Goal: Task Accomplishment & Management: Complete application form

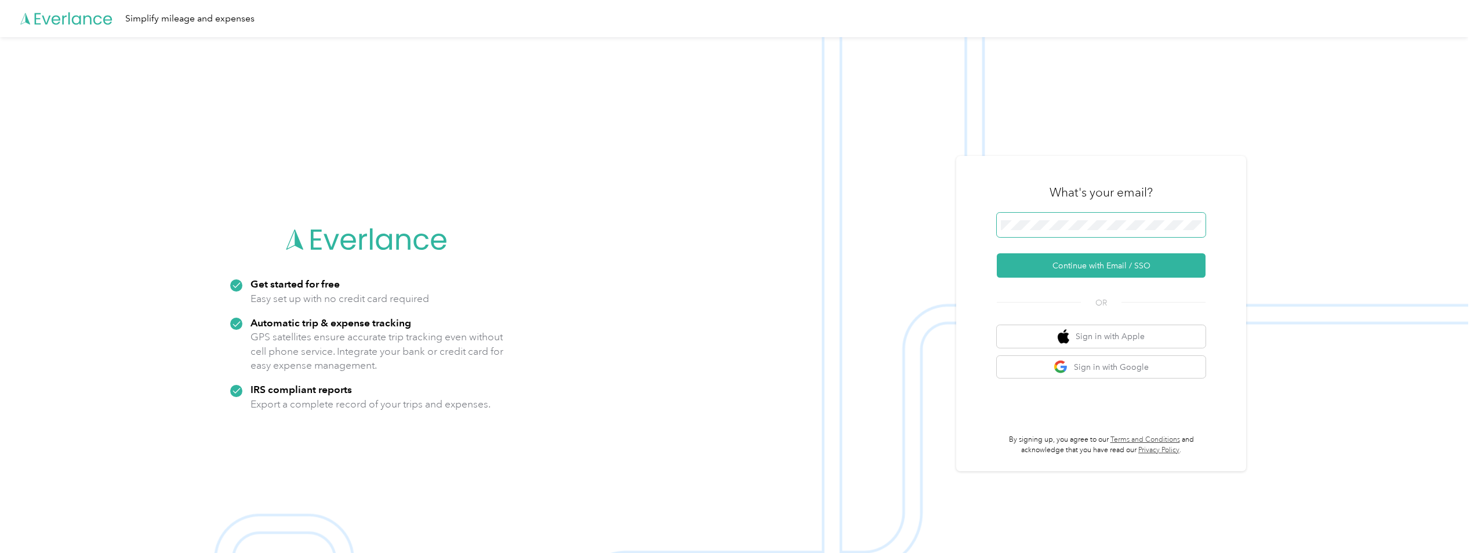
click at [1120, 218] on span at bounding box center [1101, 225] width 209 height 24
click at [1076, 265] on button "Continue with Email / SSO" at bounding box center [1101, 265] width 209 height 24
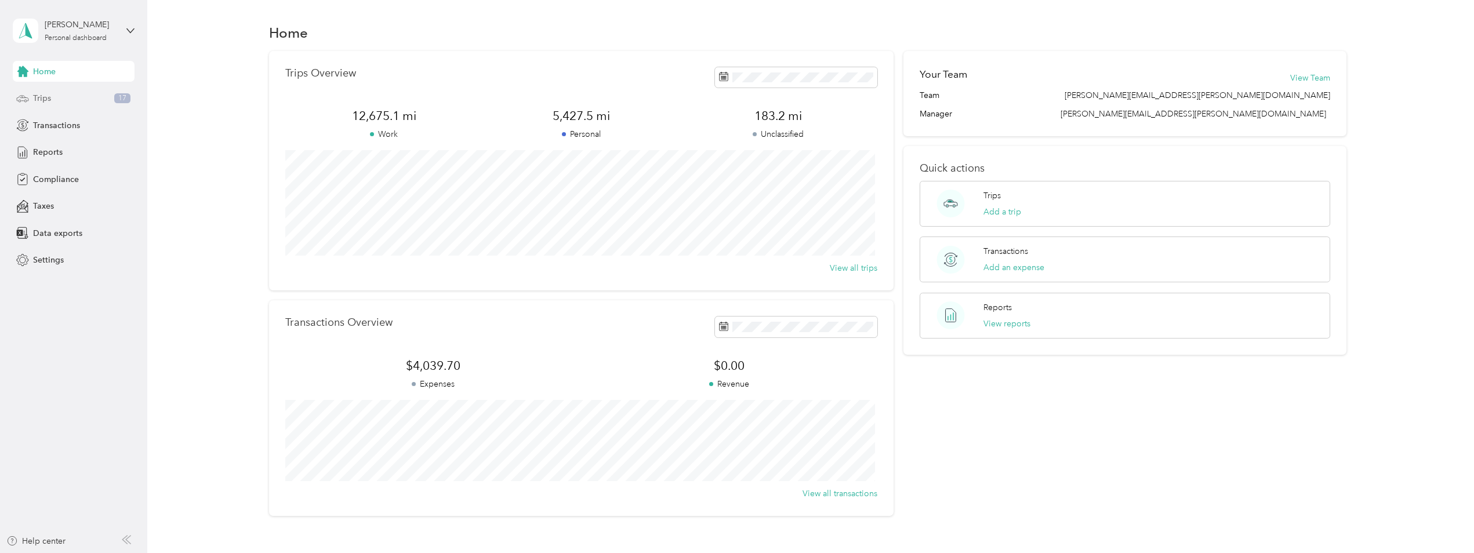
click at [52, 93] on div "Trips 17" at bounding box center [74, 98] width 122 height 21
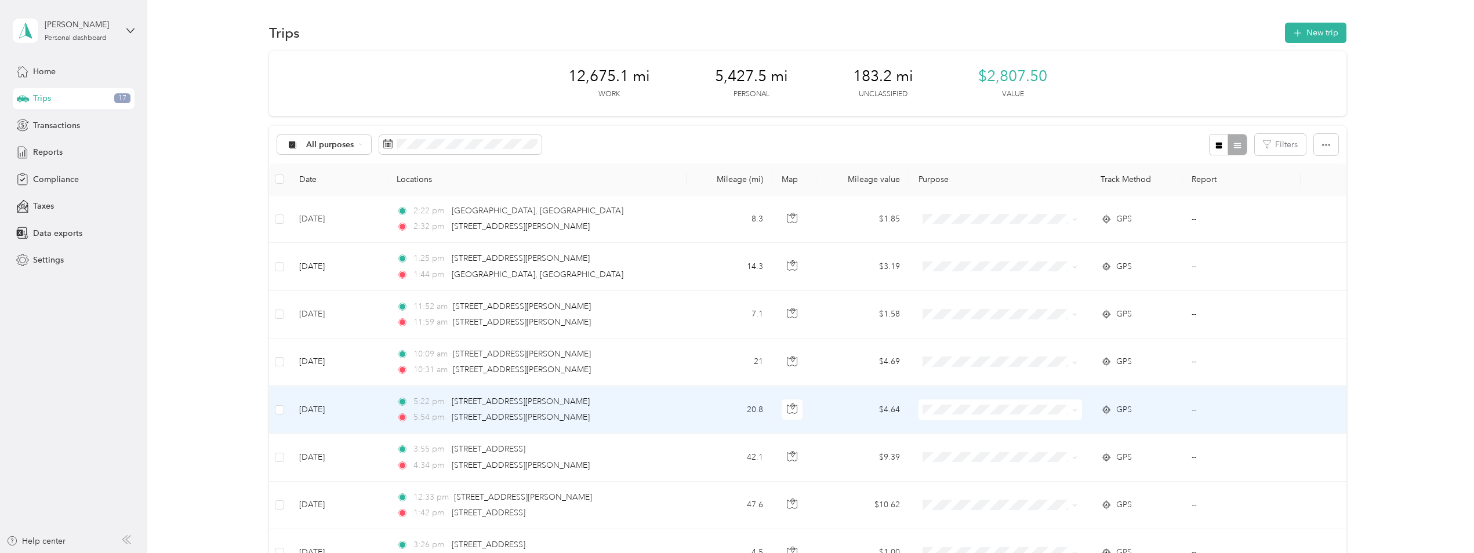
scroll to position [58, 0]
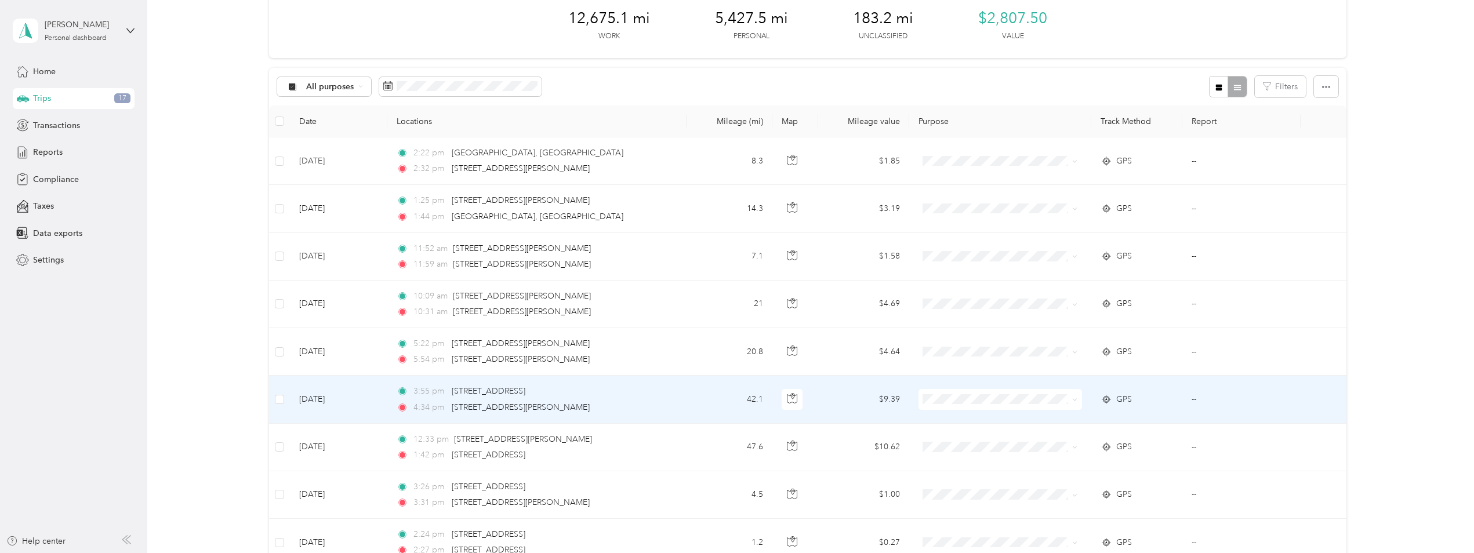
click at [1073, 399] on icon at bounding box center [1074, 400] width 3 height 2
click at [1020, 439] on span "Personal" at bounding box center [1009, 441] width 126 height 12
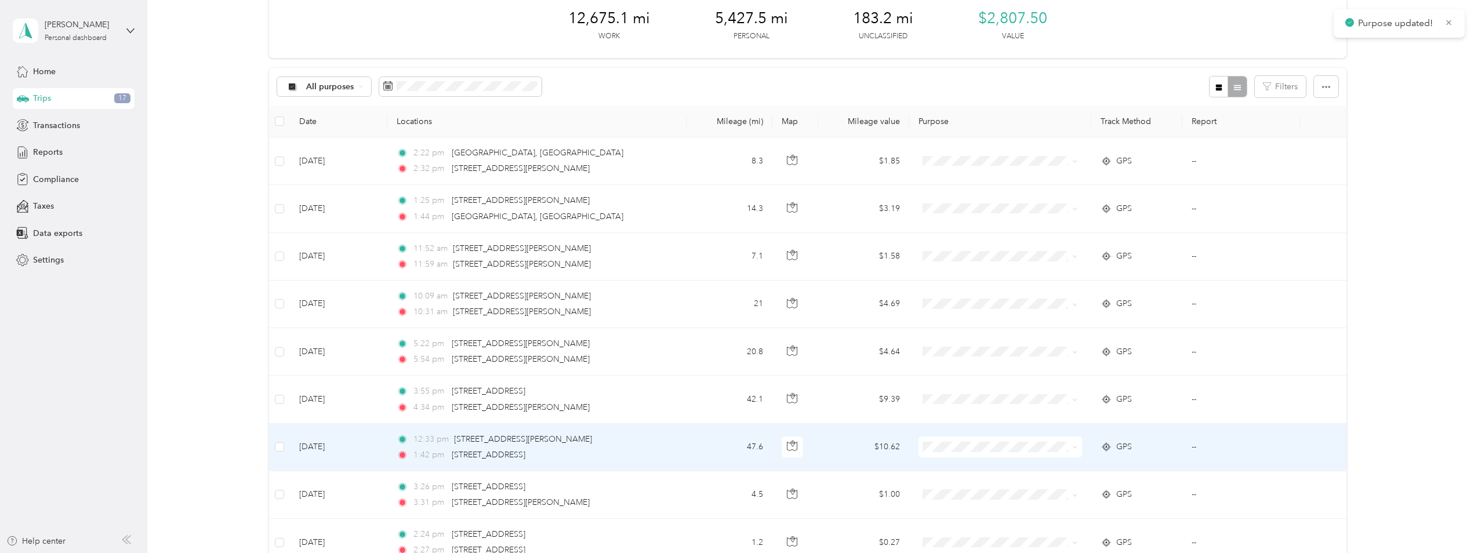
click at [1075, 447] on icon at bounding box center [1074, 447] width 5 height 5
click at [1015, 488] on span "Personal" at bounding box center [1009, 489] width 126 height 12
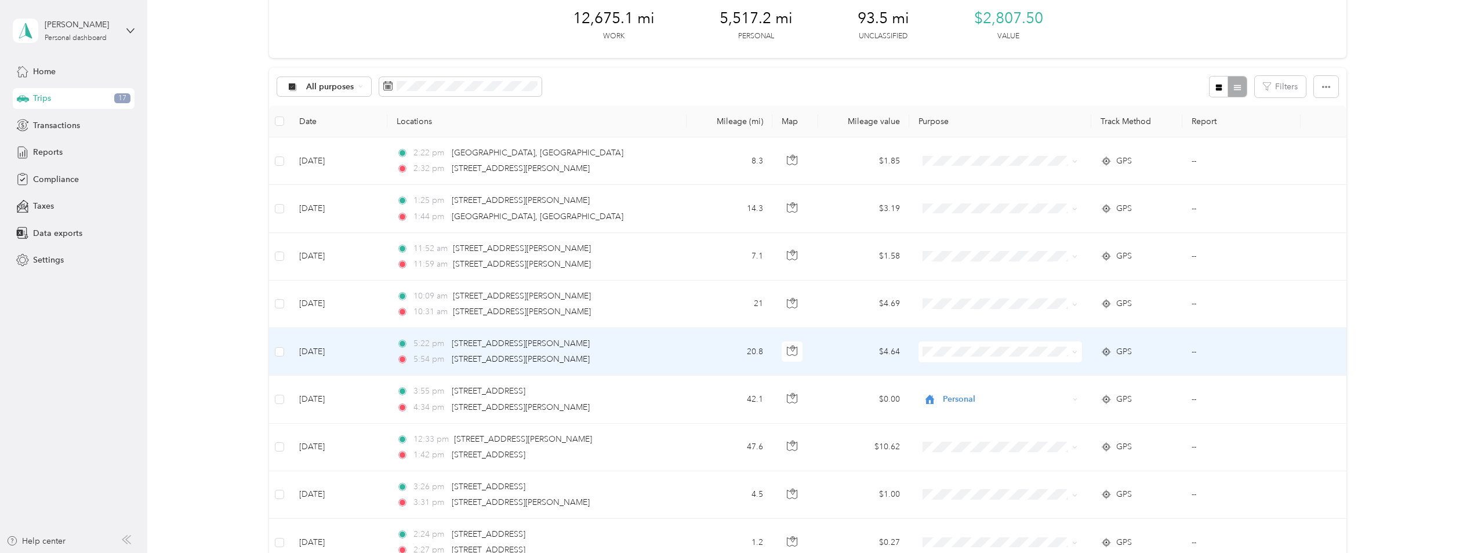
click at [1072, 352] on icon at bounding box center [1074, 352] width 5 height 5
click at [997, 391] on span "Personal" at bounding box center [1009, 394] width 126 height 12
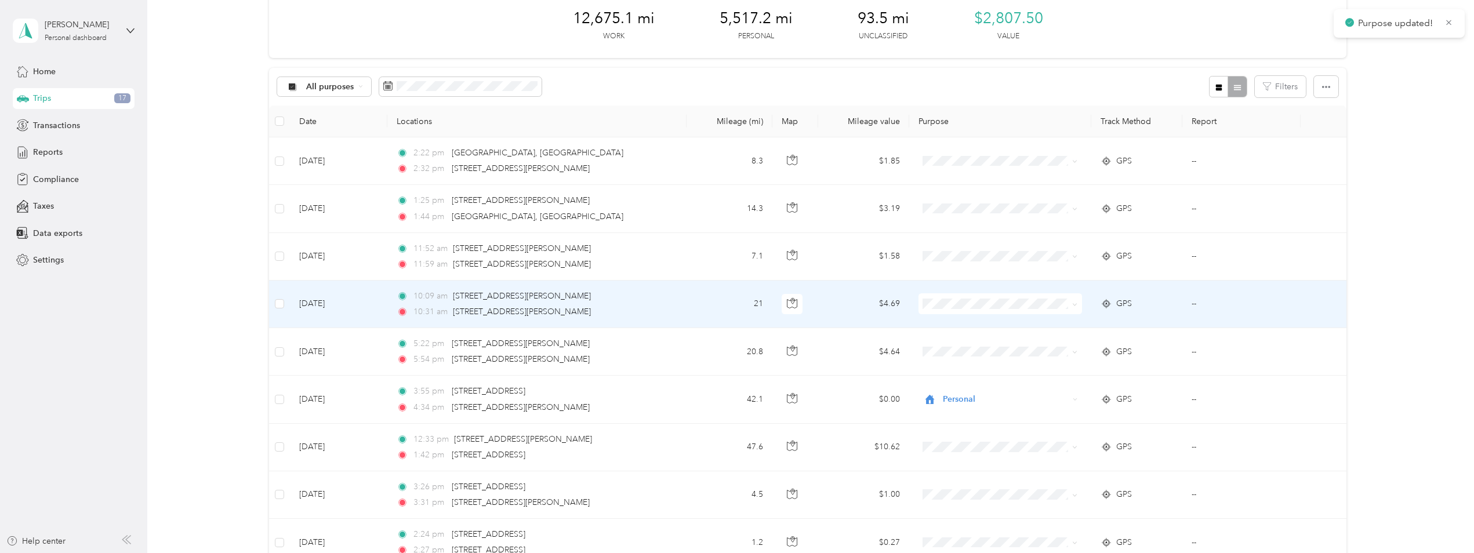
click at [1068, 306] on span at bounding box center [1072, 303] width 9 height 13
click at [1070, 303] on span at bounding box center [1072, 303] width 9 height 13
click at [1073, 306] on icon at bounding box center [1074, 304] width 5 height 5
click at [998, 344] on span "Personal" at bounding box center [1009, 346] width 126 height 12
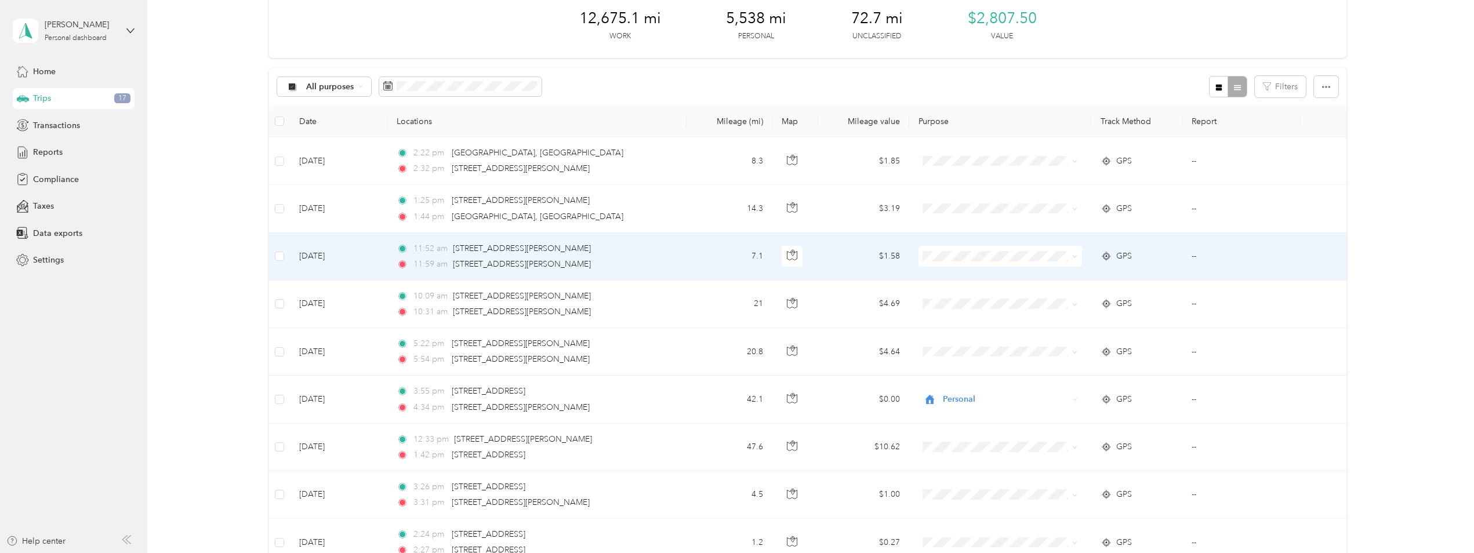
click at [1076, 258] on span at bounding box center [999, 256] width 163 height 21
click at [1073, 260] on span at bounding box center [1074, 256] width 5 height 10
click at [1072, 257] on icon at bounding box center [1074, 256] width 5 height 5
click at [990, 301] on li "Personal" at bounding box center [998, 296] width 163 height 20
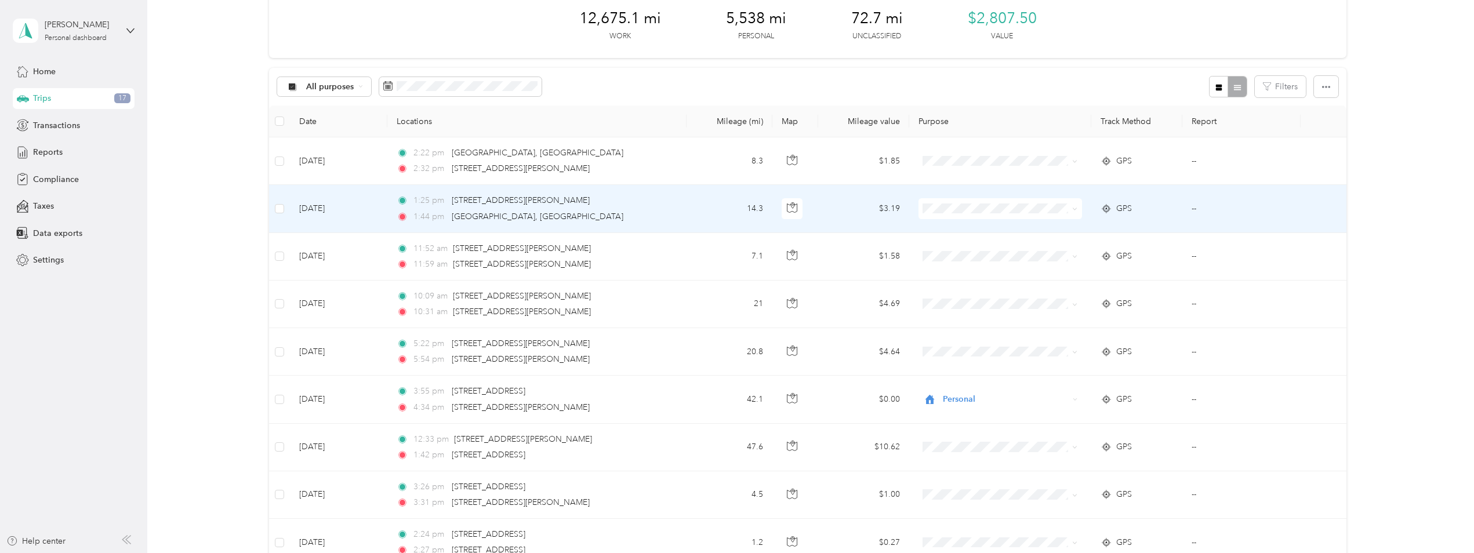
click at [1074, 208] on icon at bounding box center [1074, 208] width 5 height 5
click at [997, 245] on span "Personal" at bounding box center [1009, 251] width 126 height 12
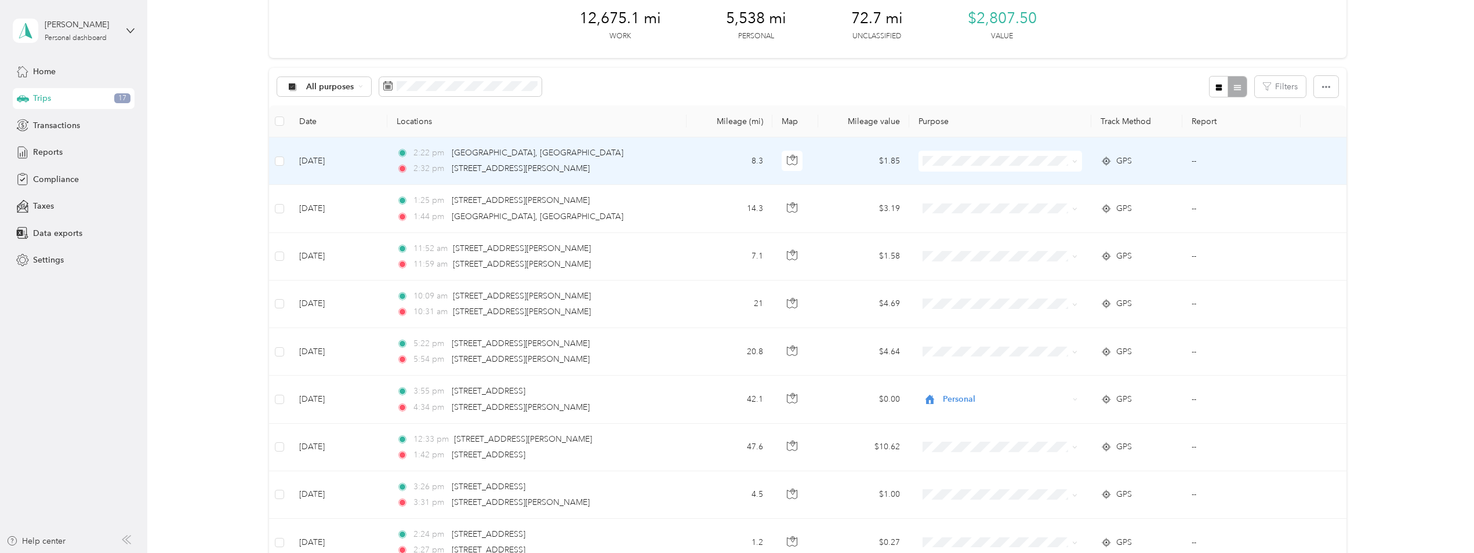
click at [1075, 161] on icon at bounding box center [1074, 161] width 5 height 5
click at [986, 198] on span "Personal" at bounding box center [1009, 200] width 126 height 12
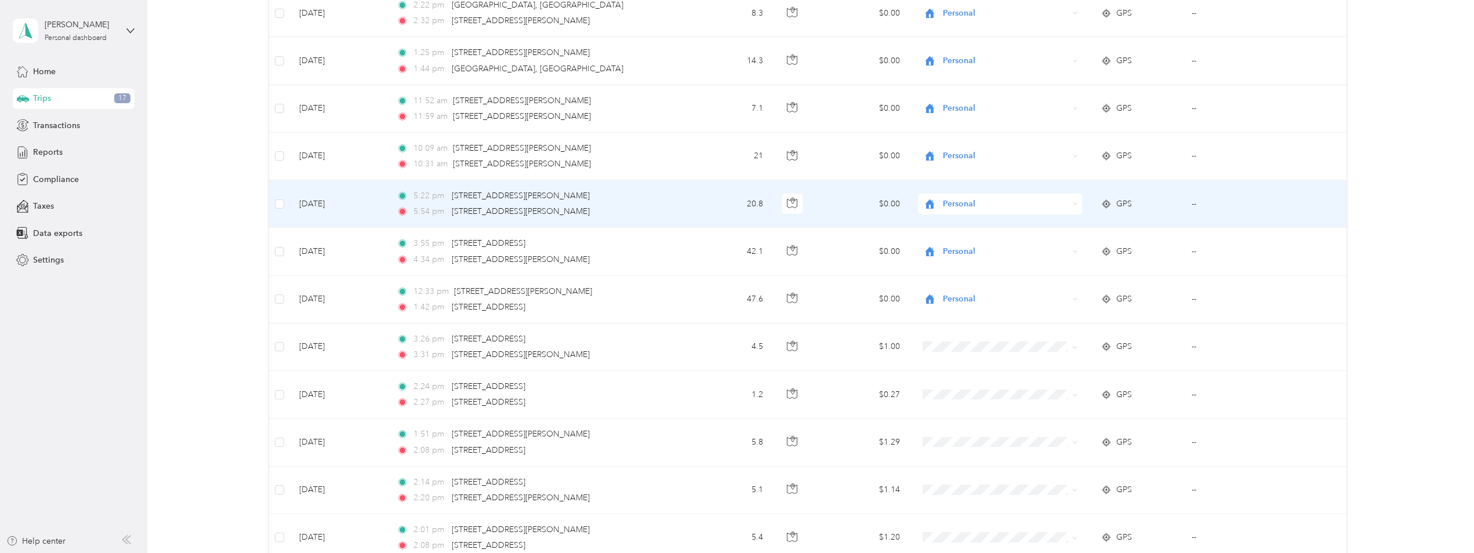
scroll to position [232, 0]
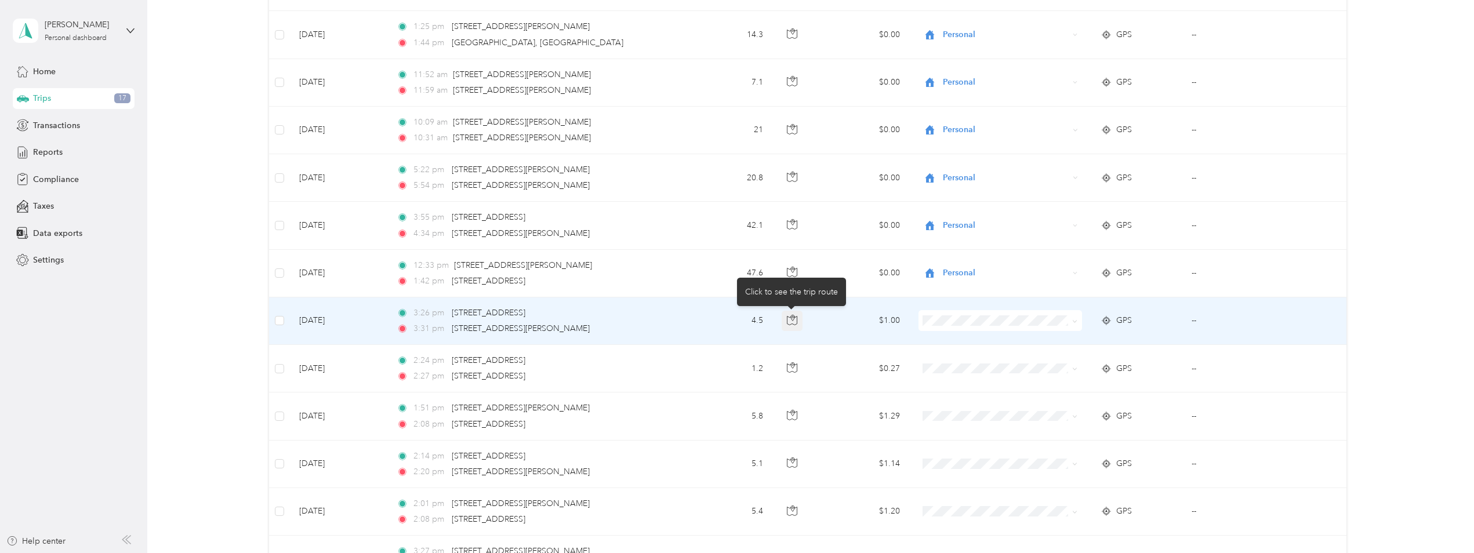
click at [792, 320] on icon "button" at bounding box center [792, 318] width 3 height 6
click at [794, 321] on icon "button" at bounding box center [792, 320] width 10 height 10
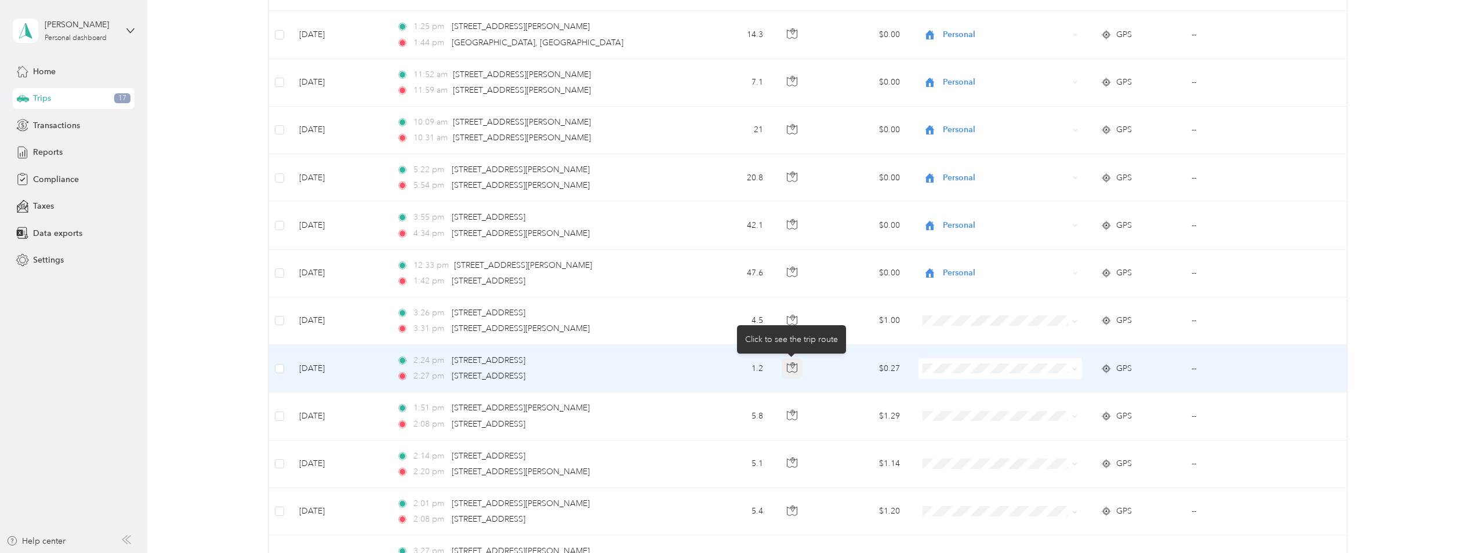
click at [791, 373] on button "button" at bounding box center [791, 368] width 21 height 21
click at [794, 373] on button "button" at bounding box center [791, 368] width 21 height 21
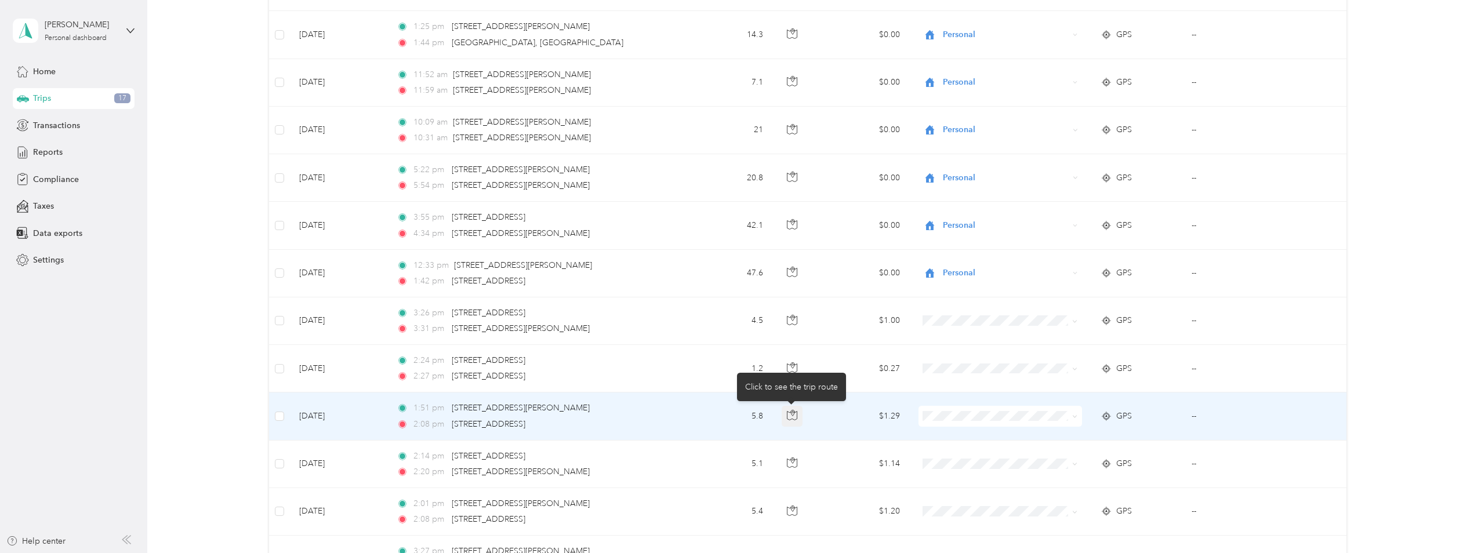
click at [790, 415] on icon "button" at bounding box center [792, 415] width 10 height 10
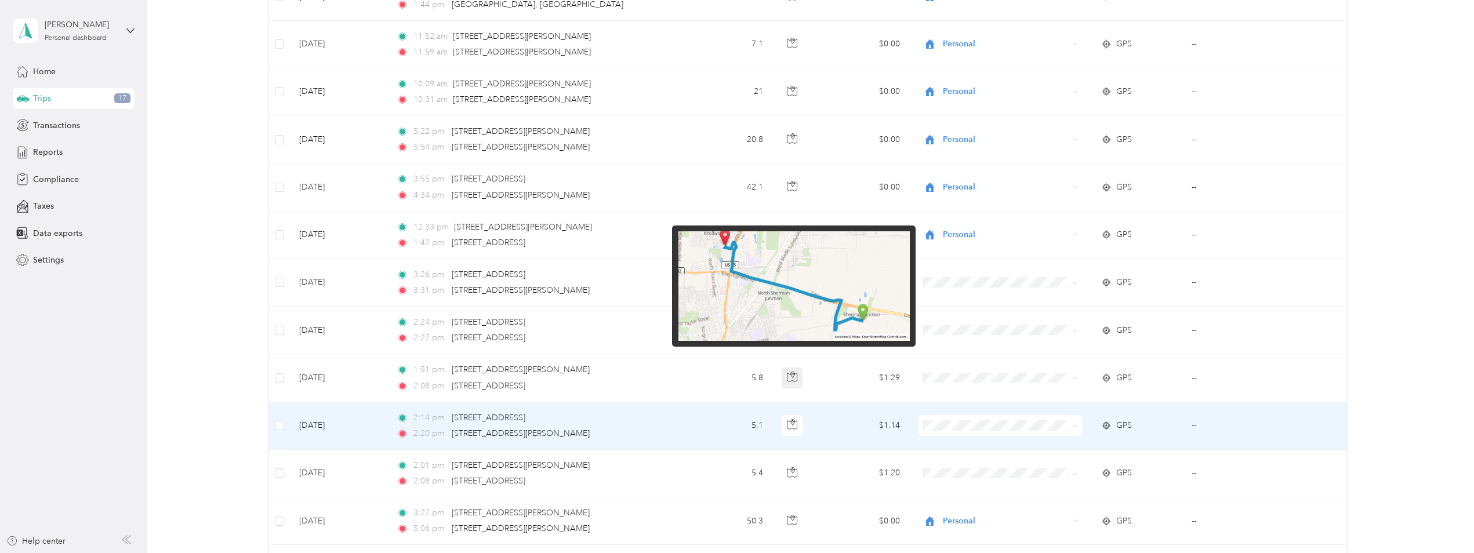
scroll to position [290, 0]
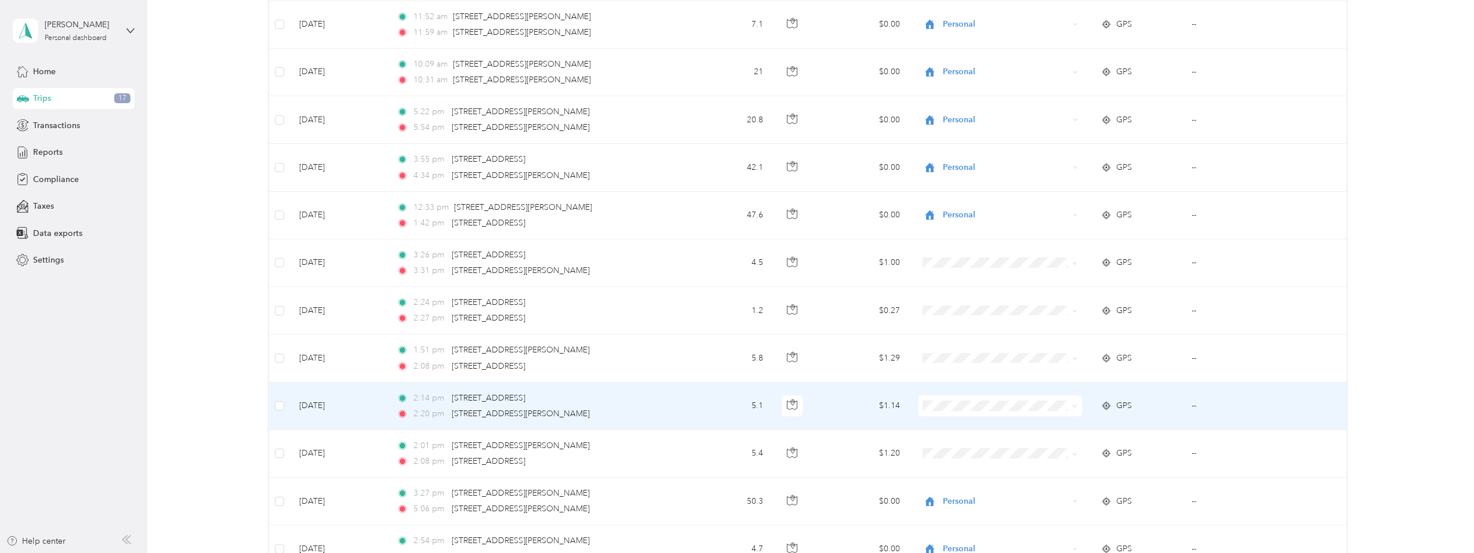
click at [841, 415] on td "$1.14" at bounding box center [863, 407] width 91 height 48
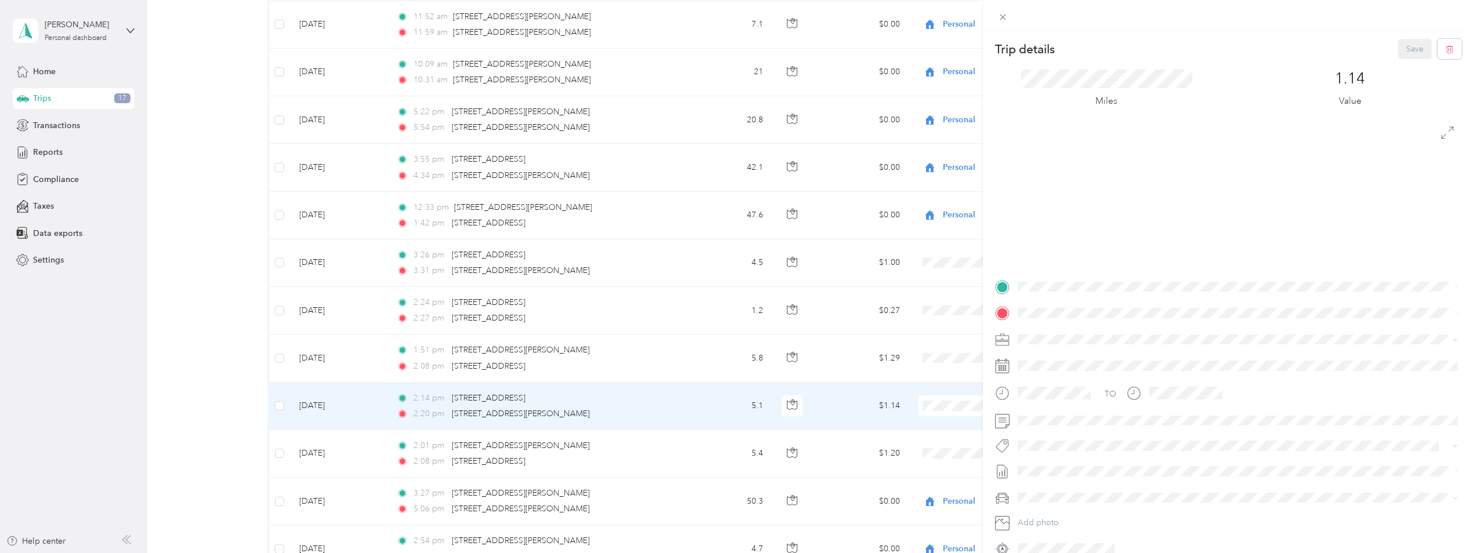
click at [792, 406] on div "Trip details Save This trip cannot be edited because it is either under review,…" at bounding box center [737, 276] width 1474 height 553
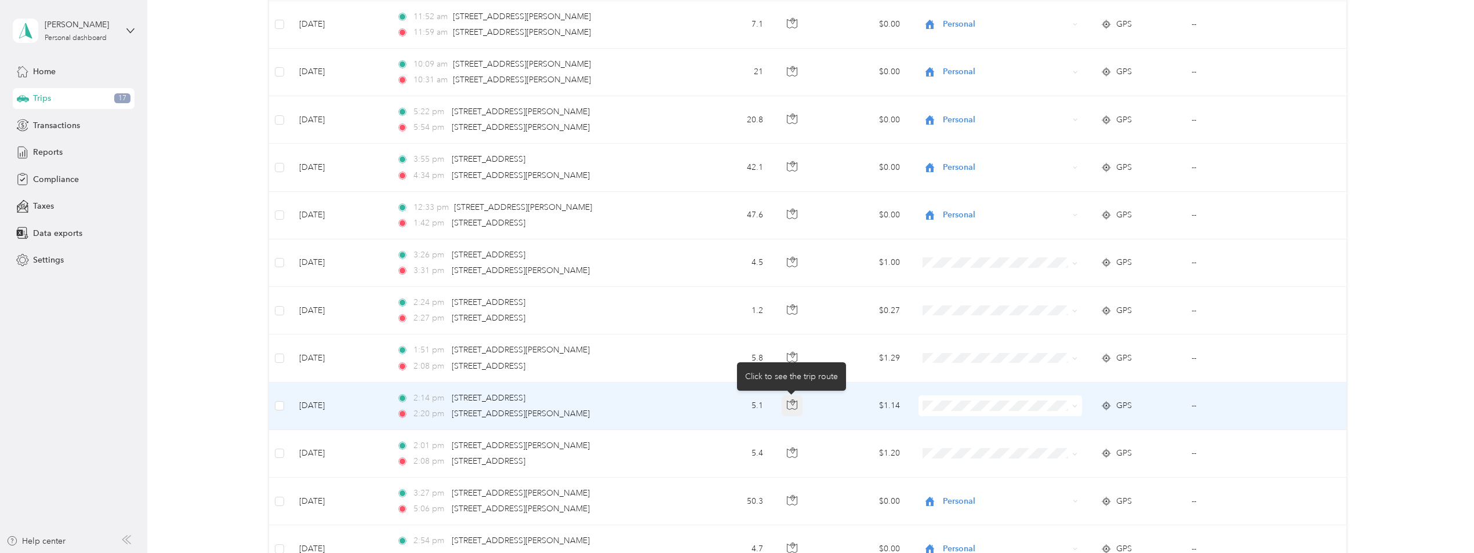
click at [795, 405] on icon "button" at bounding box center [792, 404] width 10 height 10
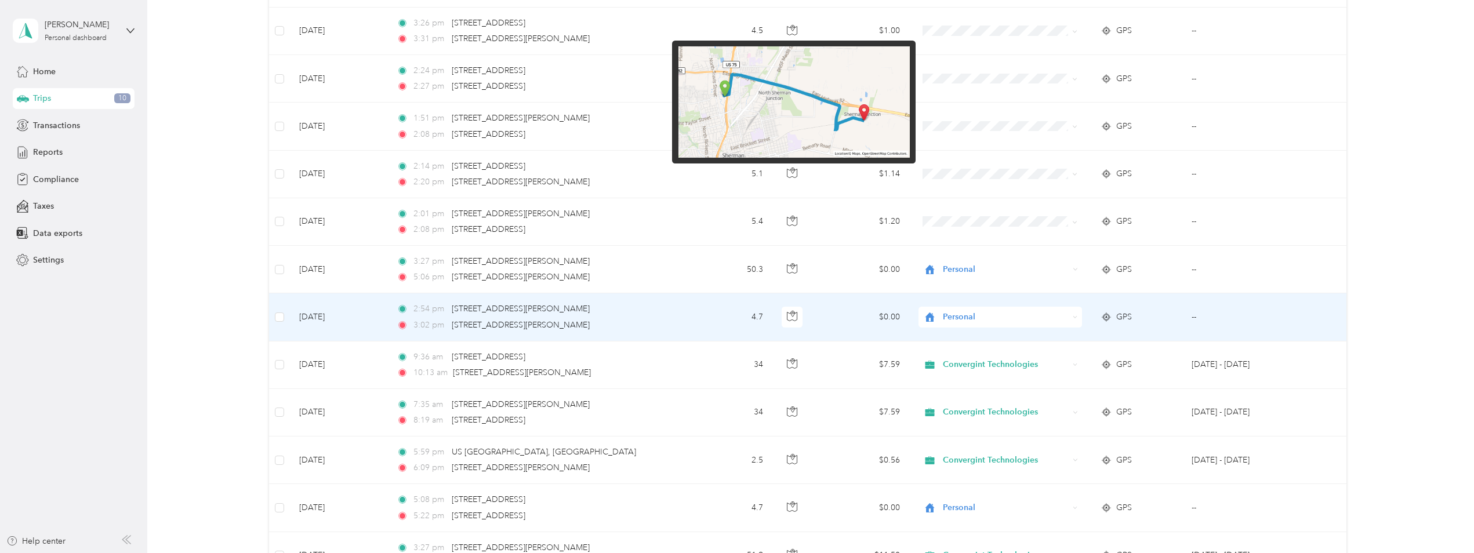
scroll to position [464, 0]
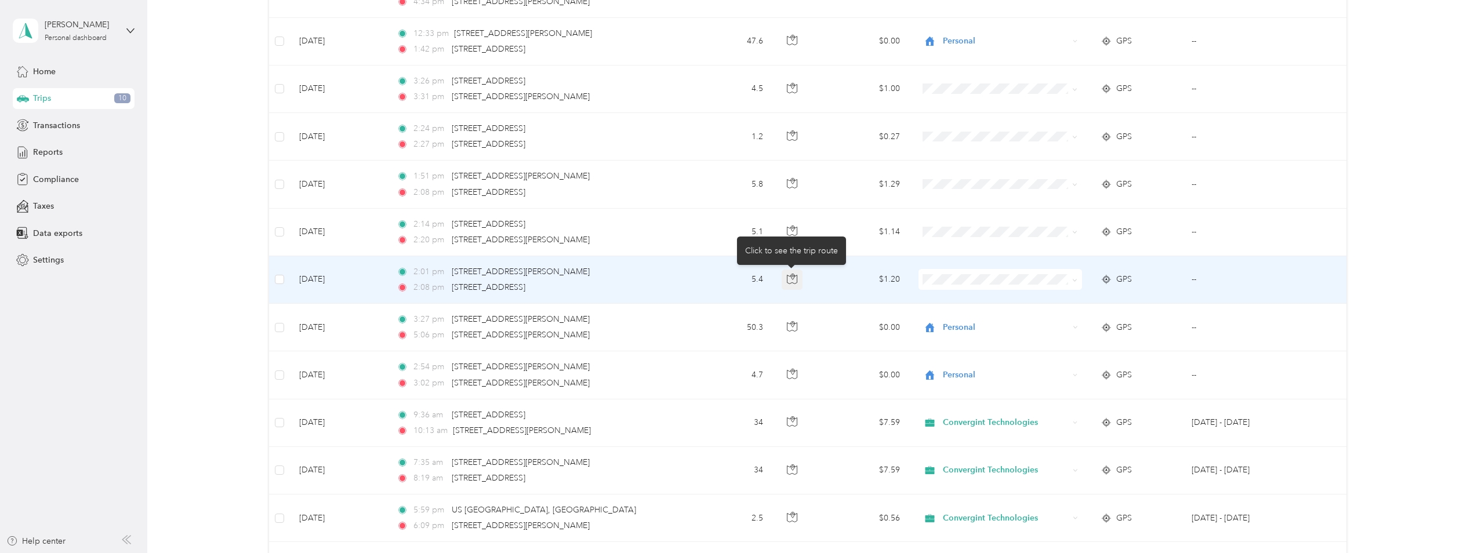
click at [787, 282] on icon "button" at bounding box center [792, 279] width 10 height 10
click at [679, 284] on td "2:01 pm 2051 Bethany Rd, Sherman, TX 2:08 pm 2506 Highway 75 N, Sherman, TX" at bounding box center [536, 280] width 299 height 48
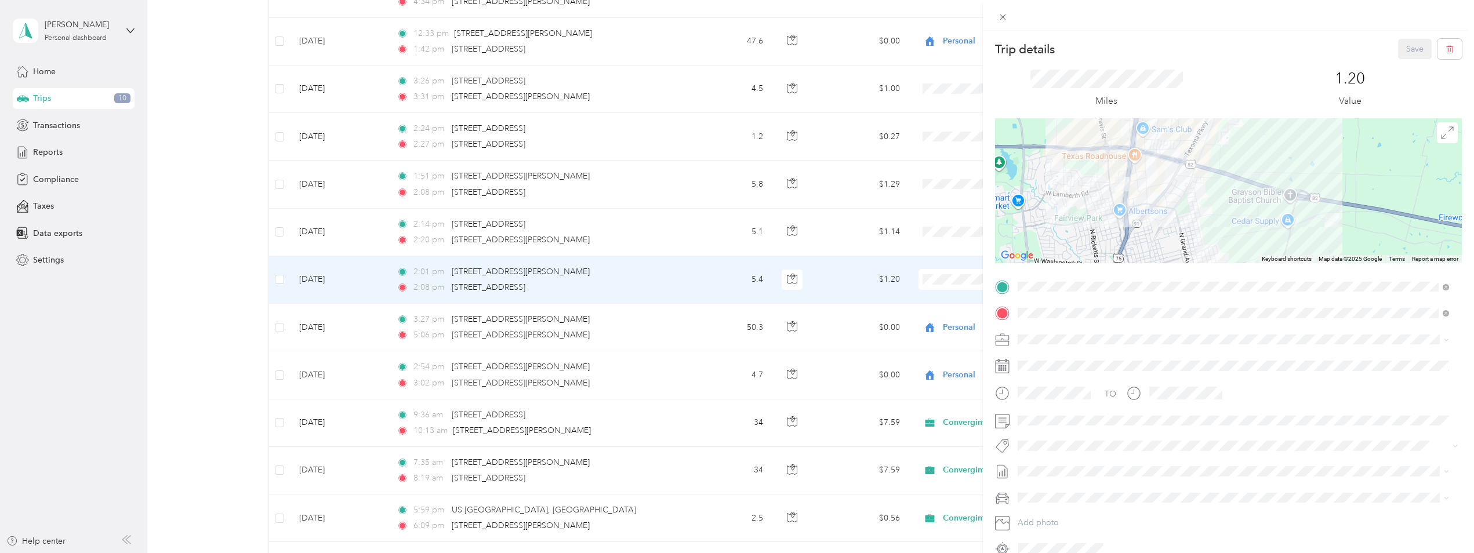
click at [677, 230] on div "Trip details Save This trip cannot be edited because it is either under review,…" at bounding box center [737, 276] width 1474 height 553
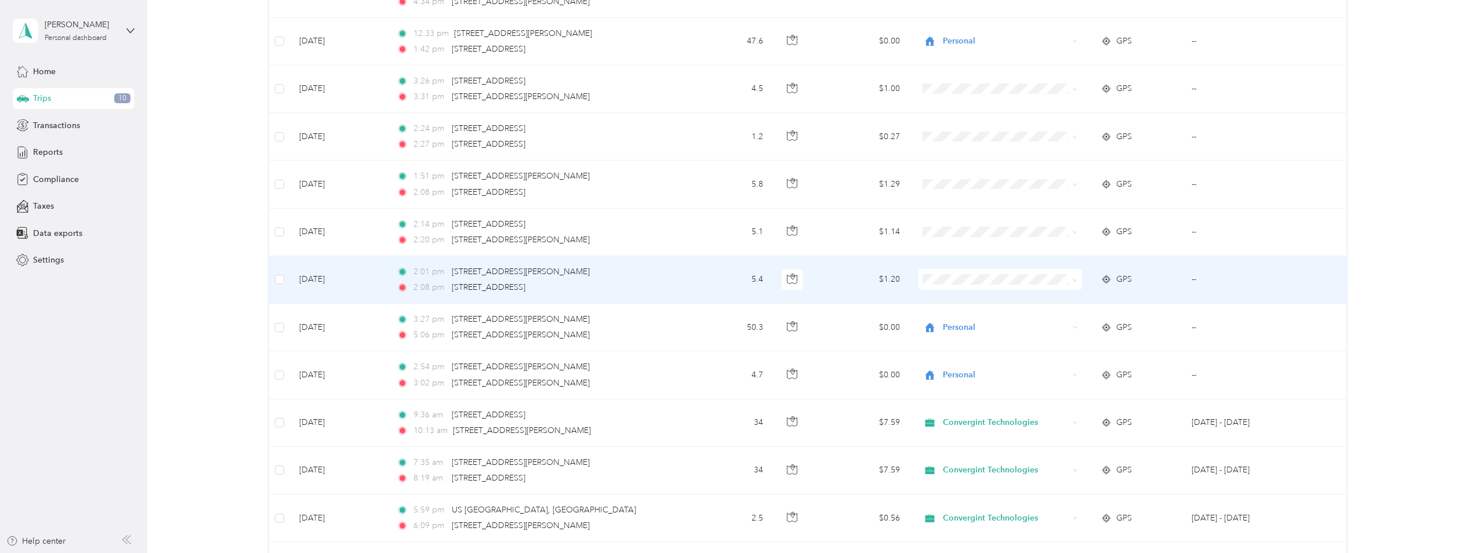
click at [686, 285] on td "5.4" at bounding box center [729, 280] width 86 height 48
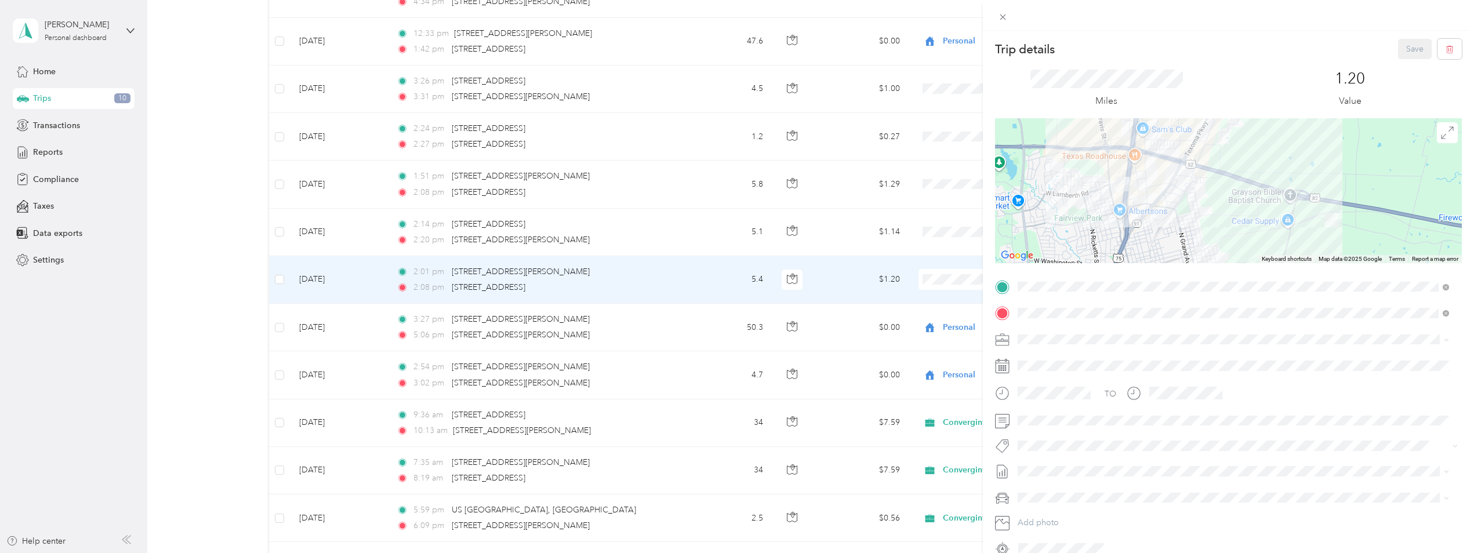
click at [686, 281] on div "Trip details Save This trip cannot be edited because it is either under review,…" at bounding box center [737, 276] width 1474 height 553
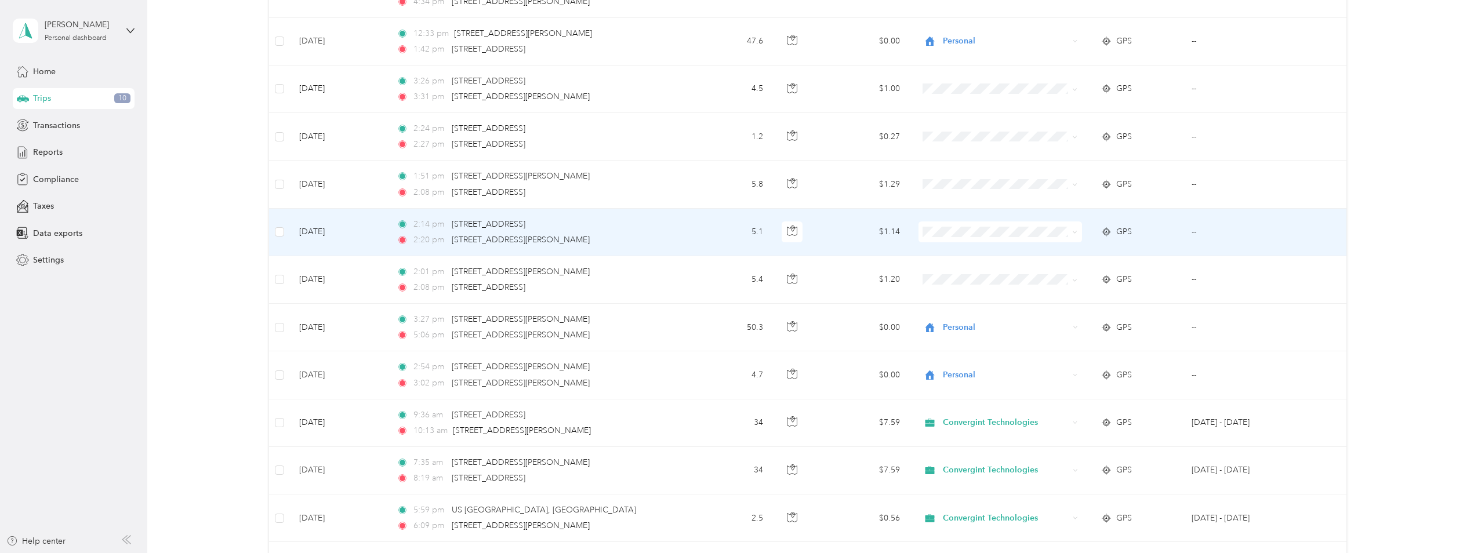
click at [676, 249] on td "2:14 pm 2506 Highway 75 N, Sherman, TX 2:20 pm 2081 Bethany Rd, Sherman, TX" at bounding box center [536, 233] width 299 height 48
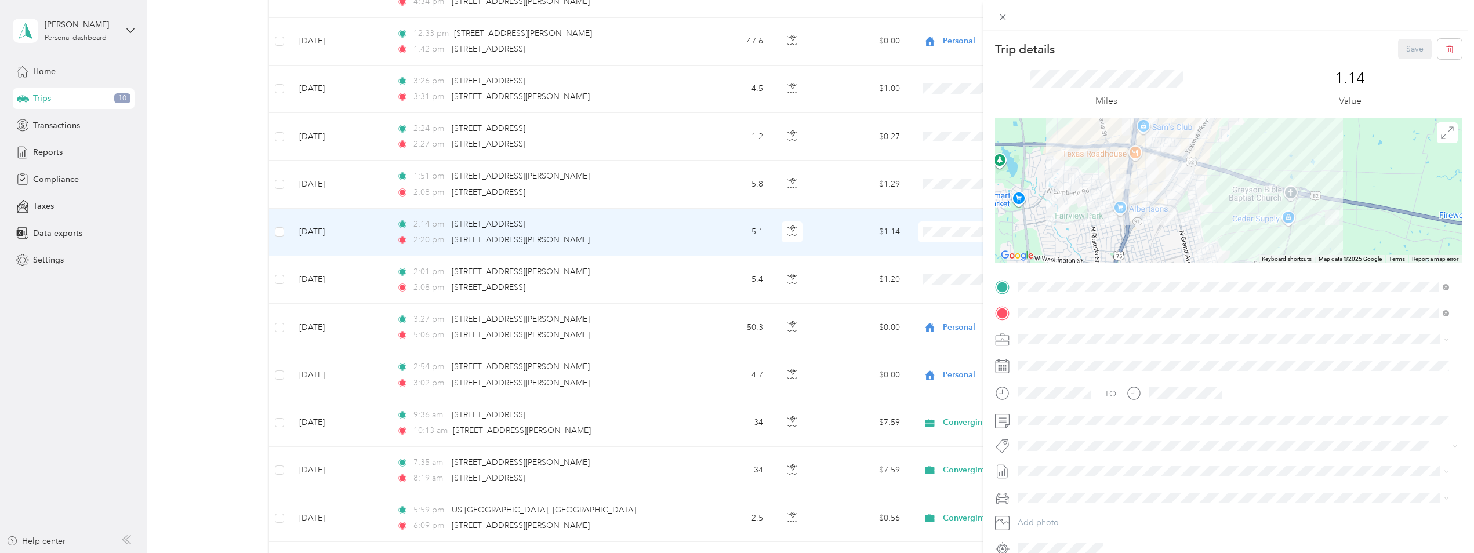
click at [676, 249] on div "Trip details Save This trip cannot be edited because it is either under review,…" at bounding box center [737, 276] width 1474 height 553
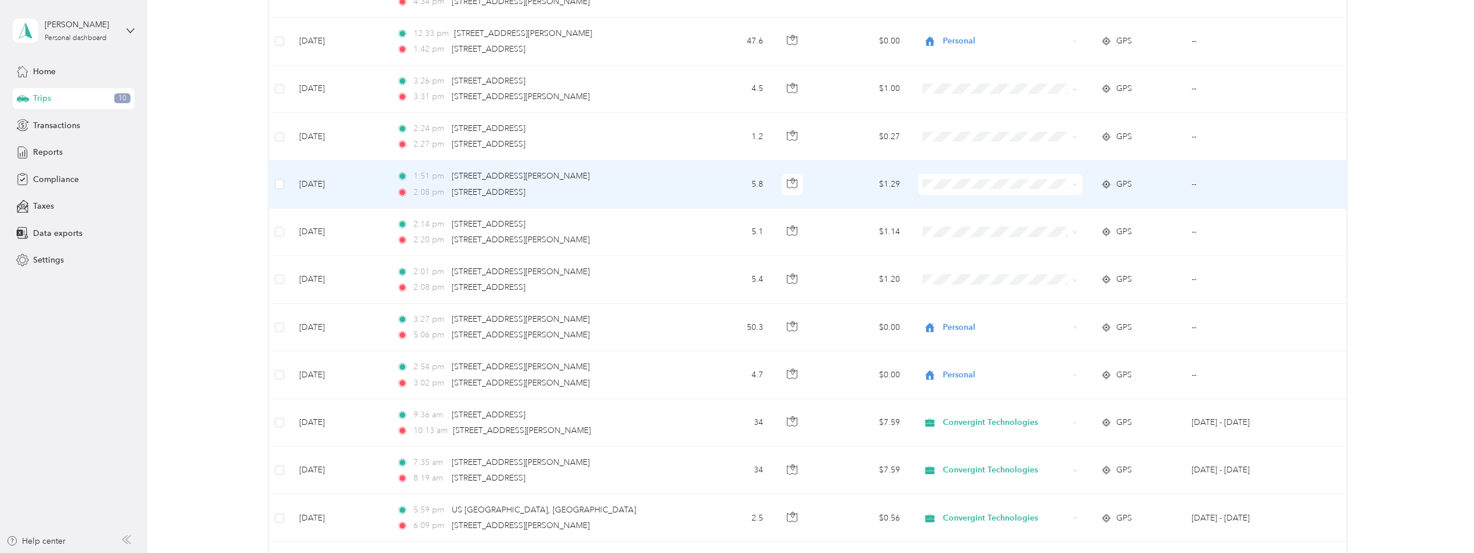
click at [678, 181] on td "1:51 pm 2208–2390 Bethany Rd, Sherman, TX 2:08 pm 4160 Town Center Dr, Sherman,…" at bounding box center [536, 185] width 299 height 48
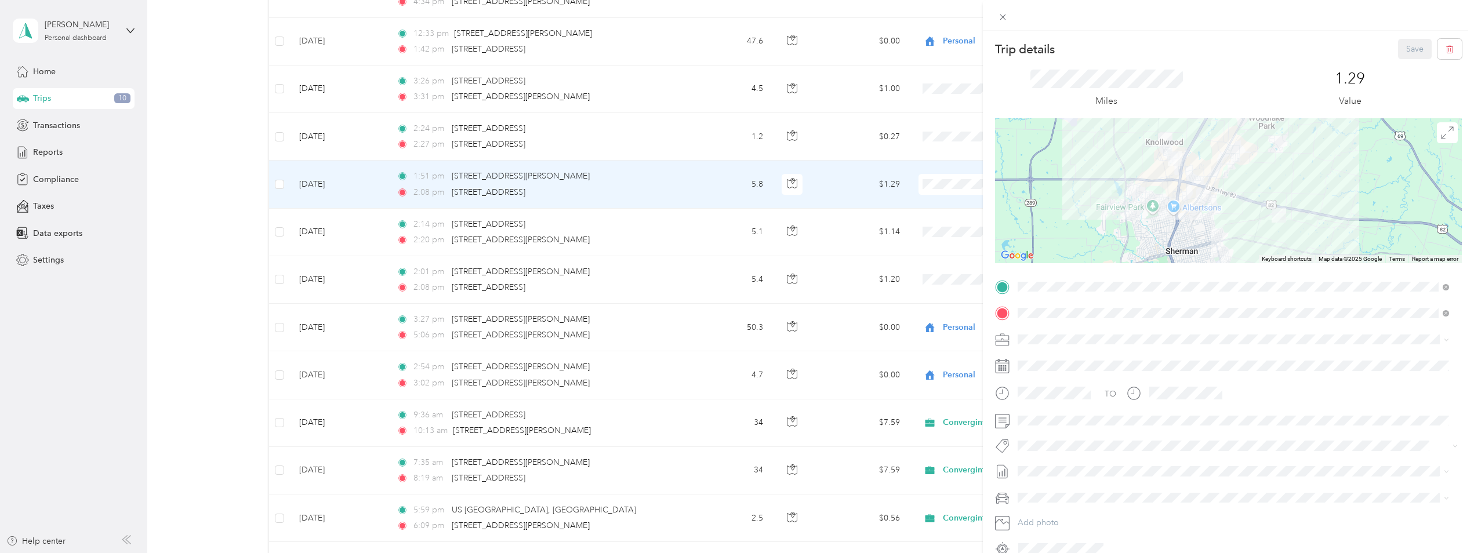
click at [677, 132] on div "Trip details Save This trip cannot be edited because it is either under review,…" at bounding box center [737, 276] width 1474 height 553
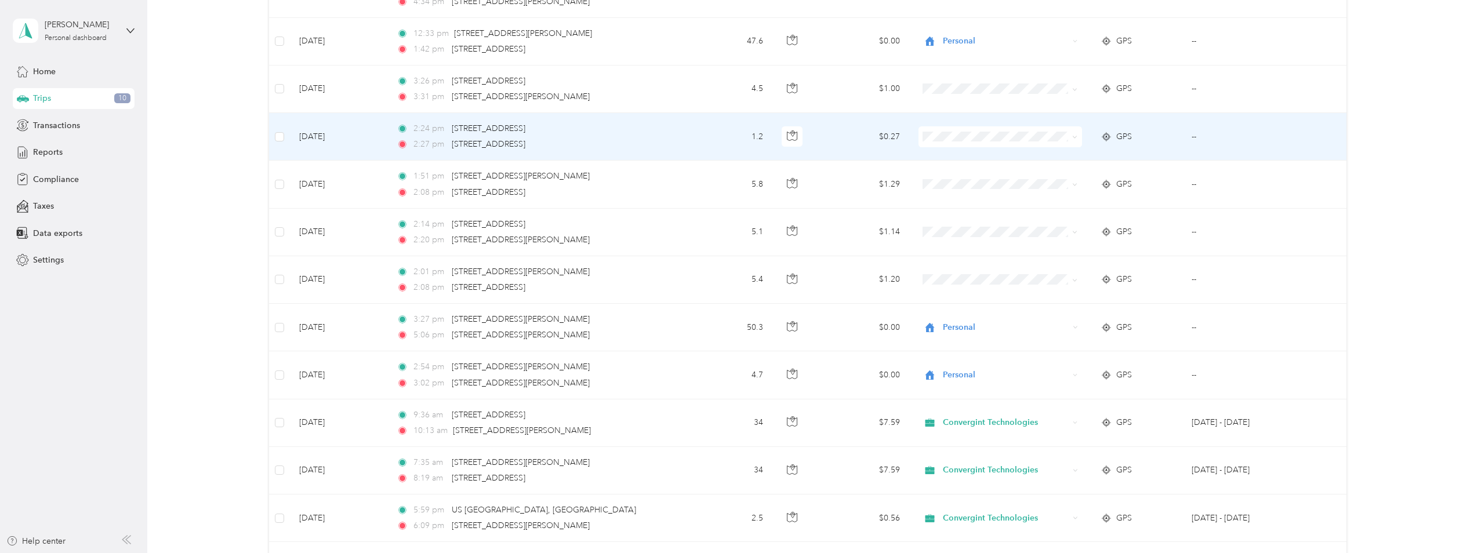
click at [678, 129] on td "2:24 pm 4160 Town Center Dr, Sherman, TX 2:27 pm 2809 N US Highway 75, Sherman,…" at bounding box center [536, 137] width 299 height 48
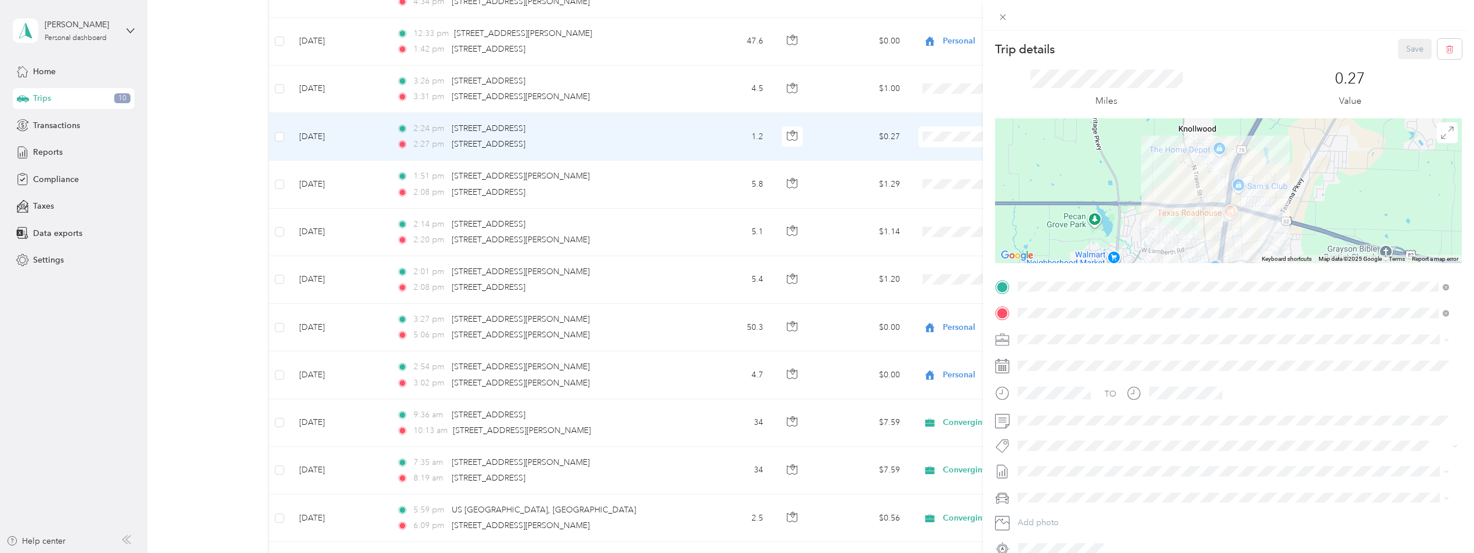
click at [680, 86] on div "Trip details Save This trip cannot be edited because it is either under review,…" at bounding box center [737, 276] width 1474 height 553
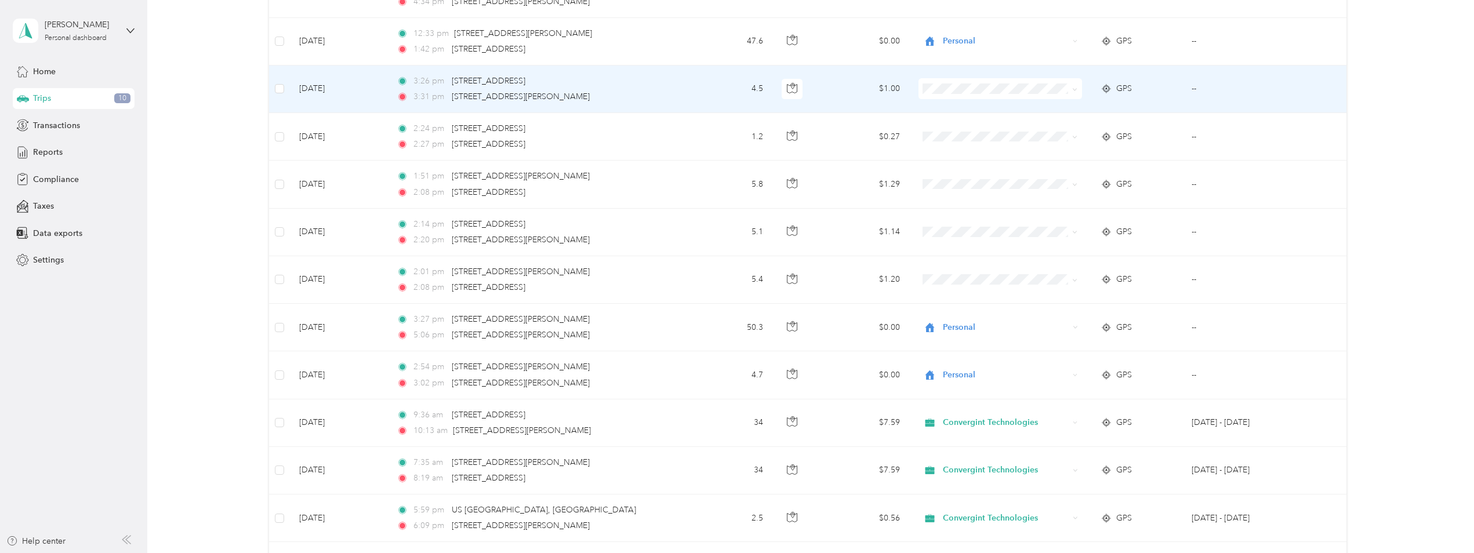
click at [1073, 89] on icon at bounding box center [1074, 89] width 5 height 5
click at [1024, 108] on span "Convergint Technologies" at bounding box center [1009, 110] width 126 height 12
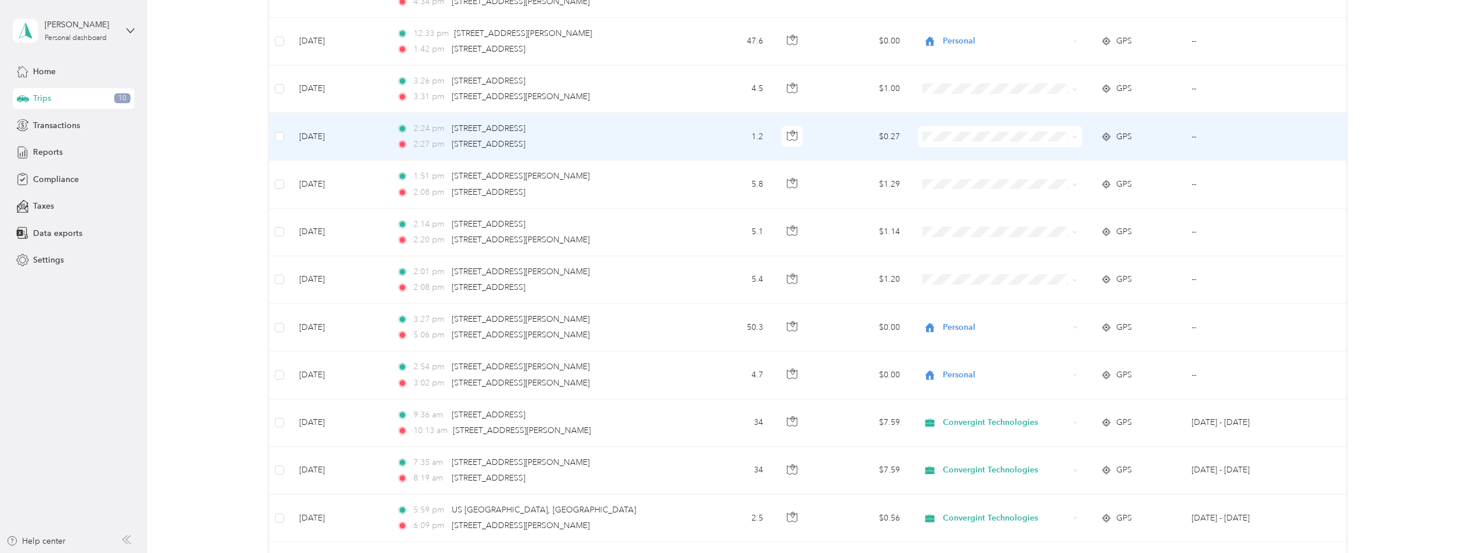
click at [1074, 134] on icon at bounding box center [1074, 136] width 5 height 5
click at [1035, 159] on span "Convergint Technologies" at bounding box center [1009, 158] width 126 height 12
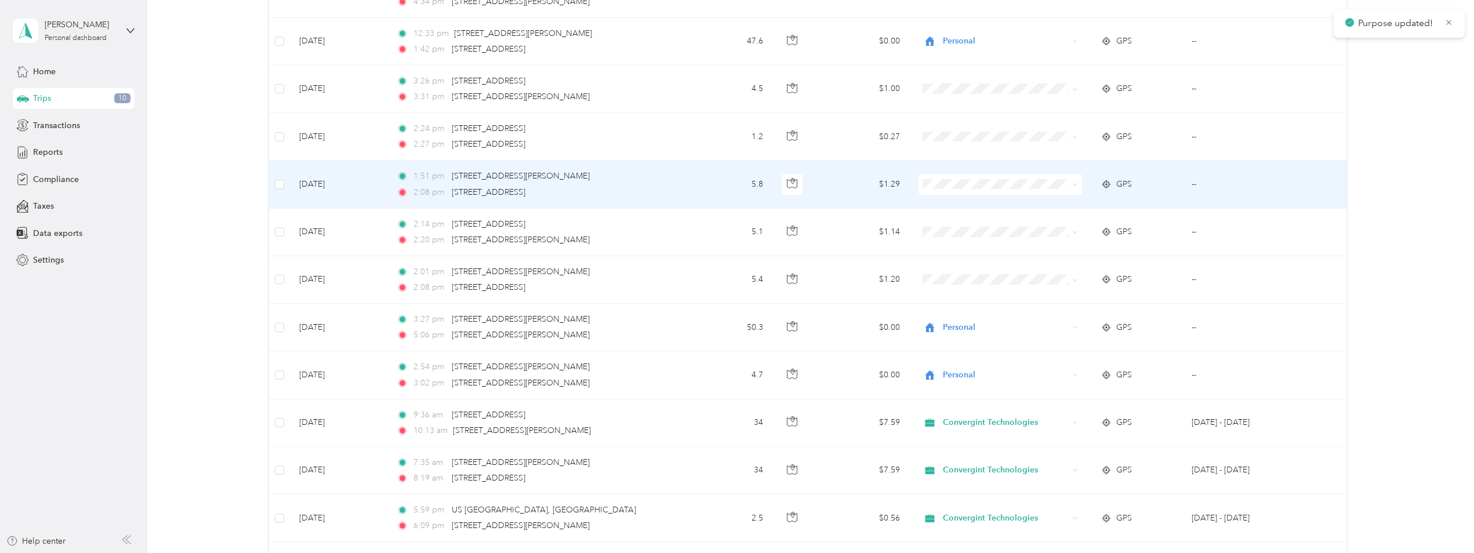
click at [1072, 180] on span at bounding box center [1074, 184] width 5 height 10
click at [1070, 182] on span at bounding box center [1072, 184] width 9 height 13
click at [1072, 184] on icon at bounding box center [1074, 184] width 5 height 5
click at [1027, 204] on span "Convergint Technologies" at bounding box center [1009, 206] width 126 height 12
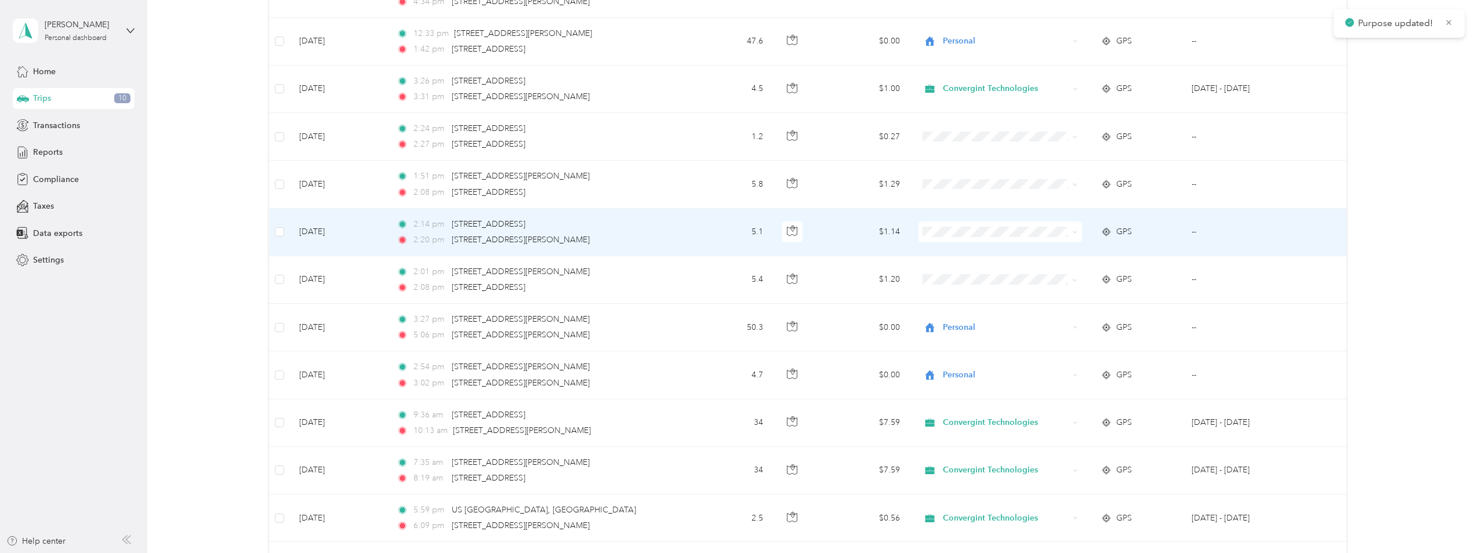
click at [1072, 232] on icon at bounding box center [1074, 232] width 5 height 5
click at [1012, 252] on span "Convergint Technologies" at bounding box center [1009, 254] width 126 height 12
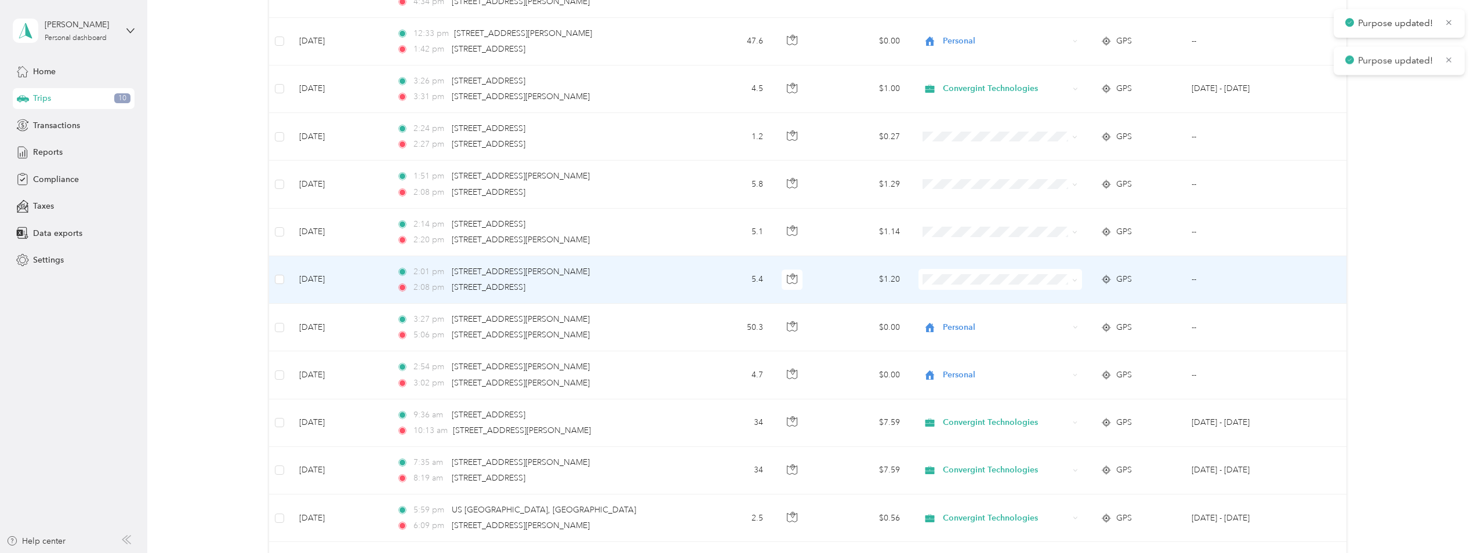
click at [1068, 281] on span at bounding box center [1072, 279] width 9 height 13
click at [1075, 278] on icon at bounding box center [1074, 280] width 5 height 5
click at [1034, 298] on span "Convergint Technologies" at bounding box center [1009, 301] width 126 height 12
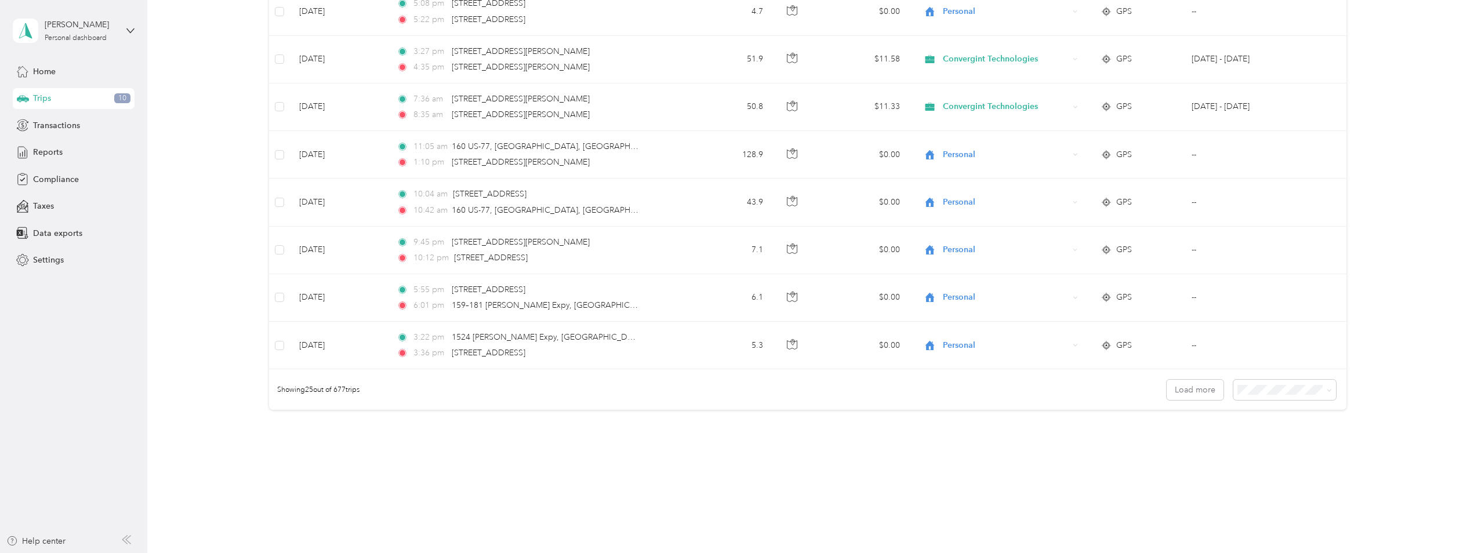
scroll to position [1035, 0]
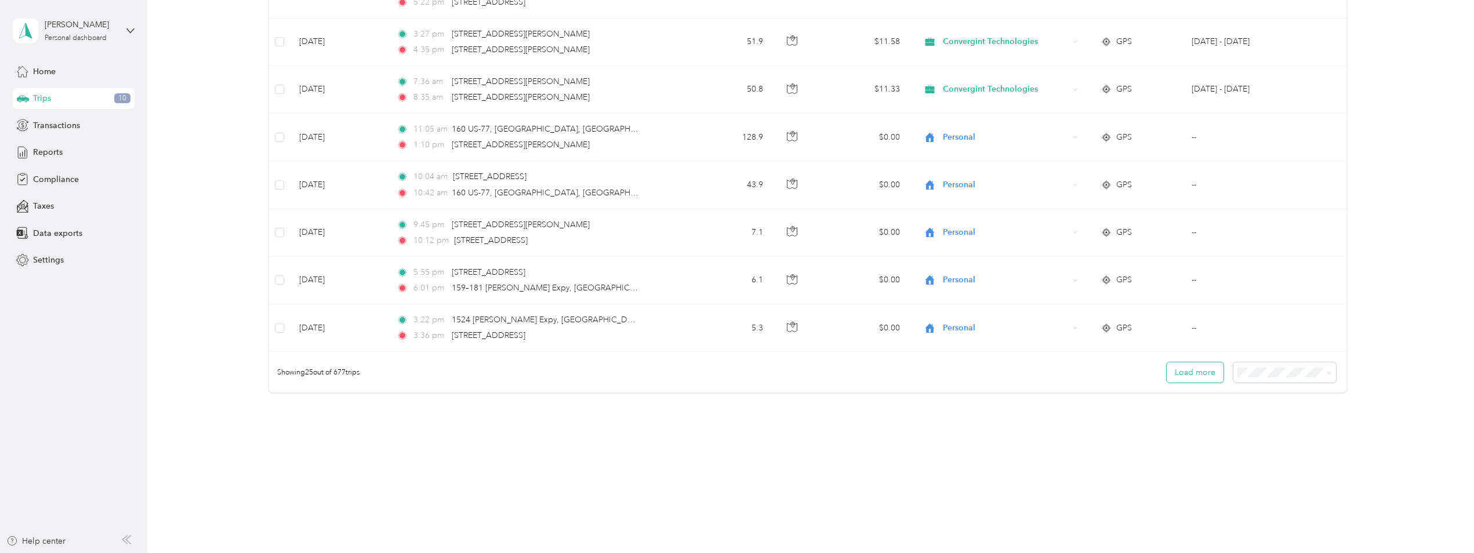
click at [1183, 374] on button "Load more" at bounding box center [1194, 372] width 57 height 20
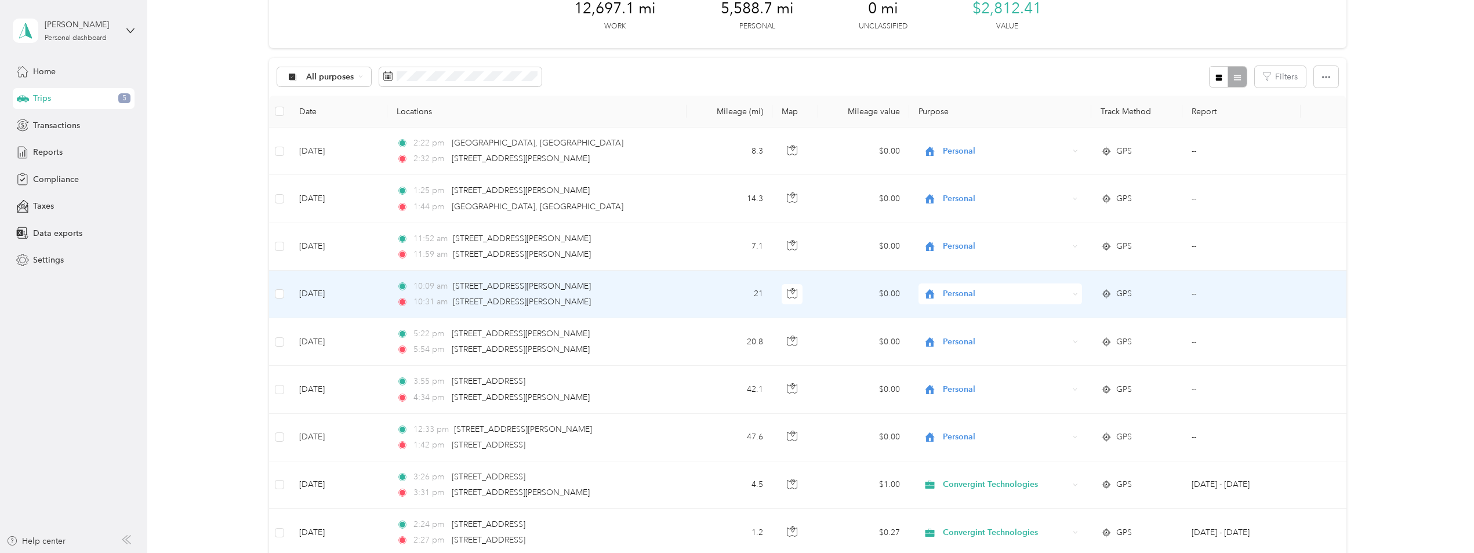
scroll to position [174, 0]
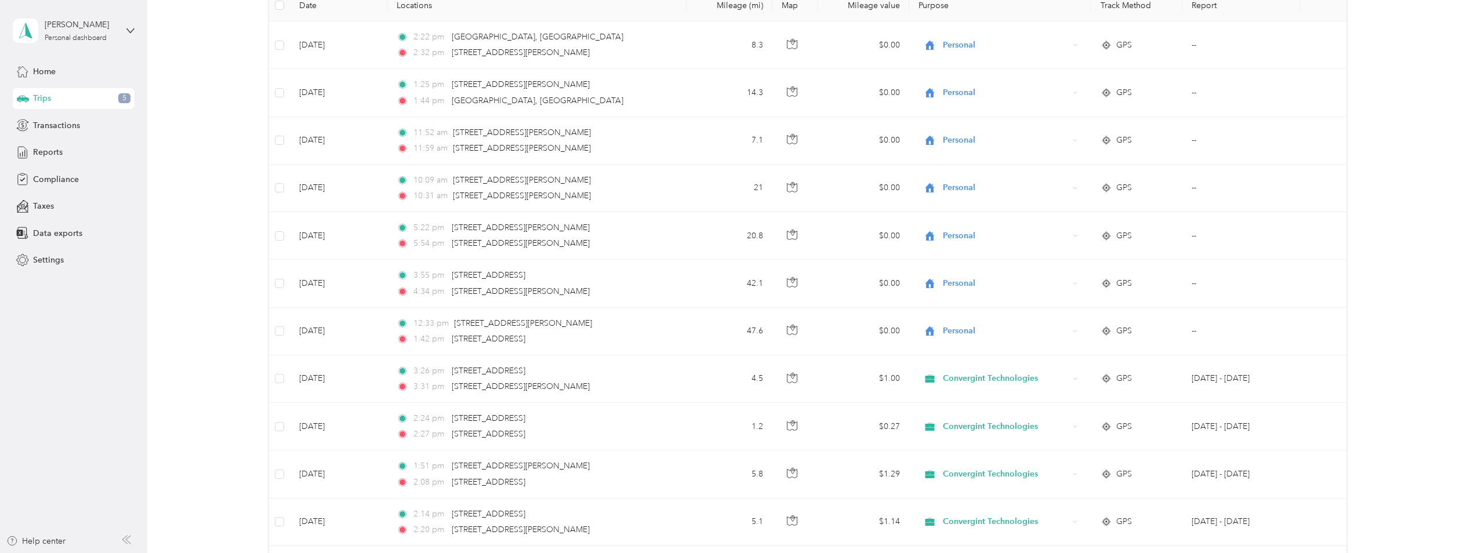
click at [40, 98] on span "Trips" at bounding box center [42, 98] width 18 height 12
click at [79, 95] on div "Trips 5" at bounding box center [74, 98] width 122 height 21
click at [43, 68] on span "Home" at bounding box center [44, 72] width 23 height 12
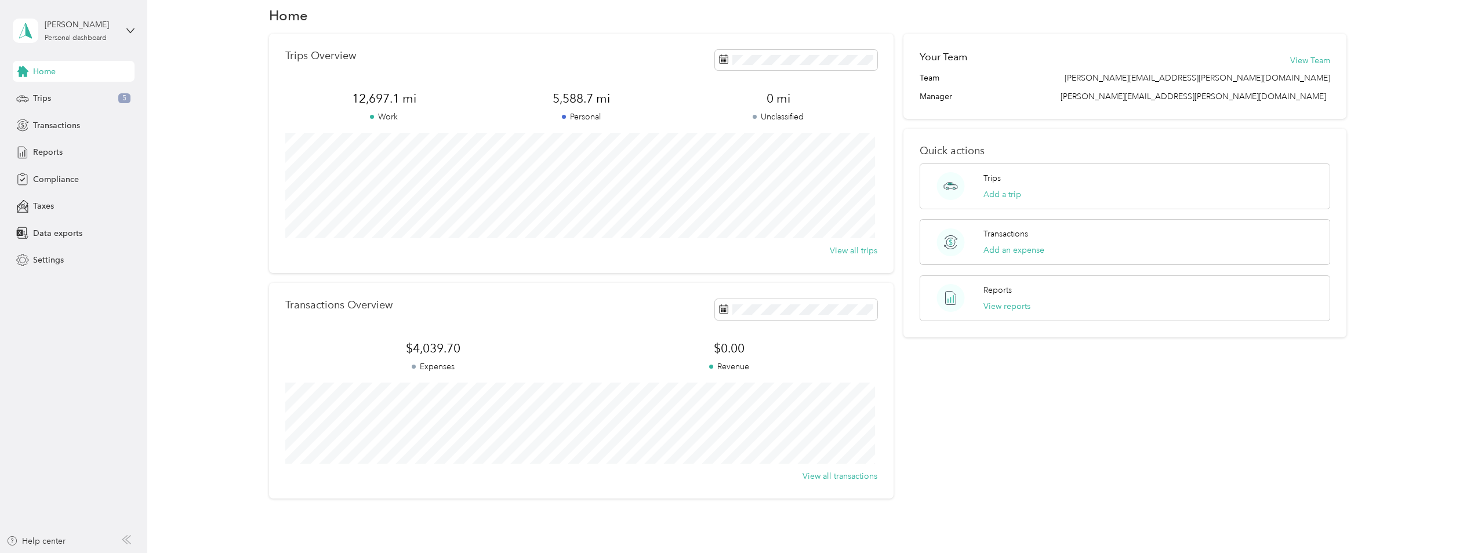
scroll to position [82, 0]
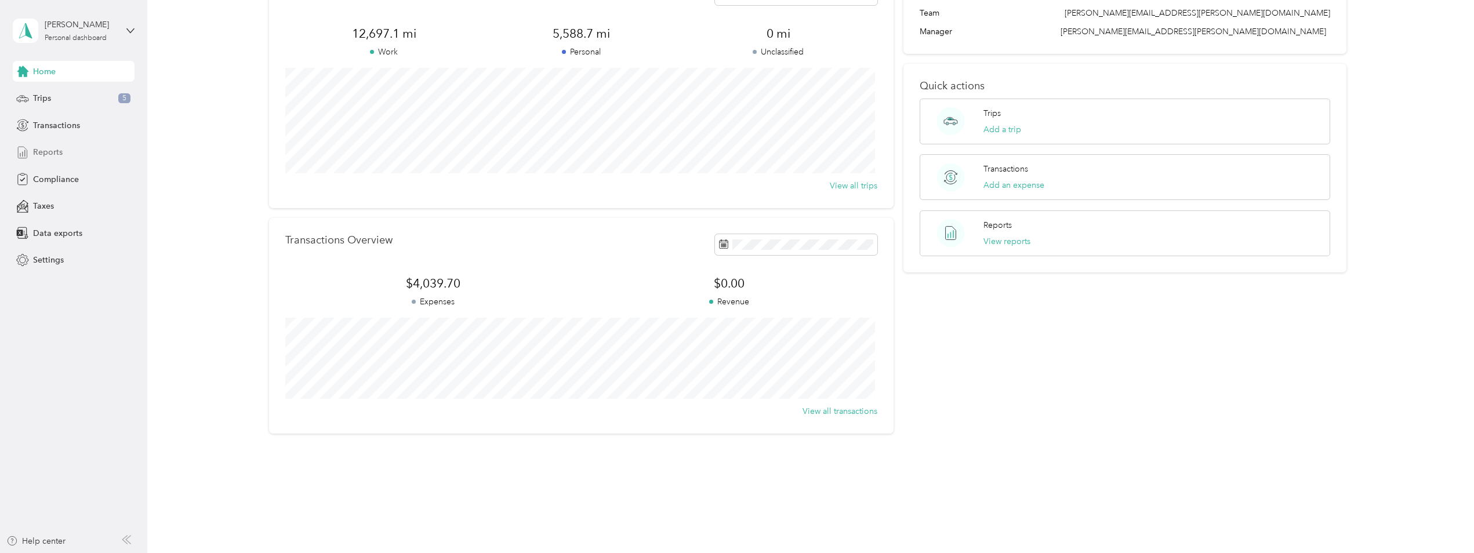
click at [38, 151] on span "Reports" at bounding box center [48, 152] width 30 height 12
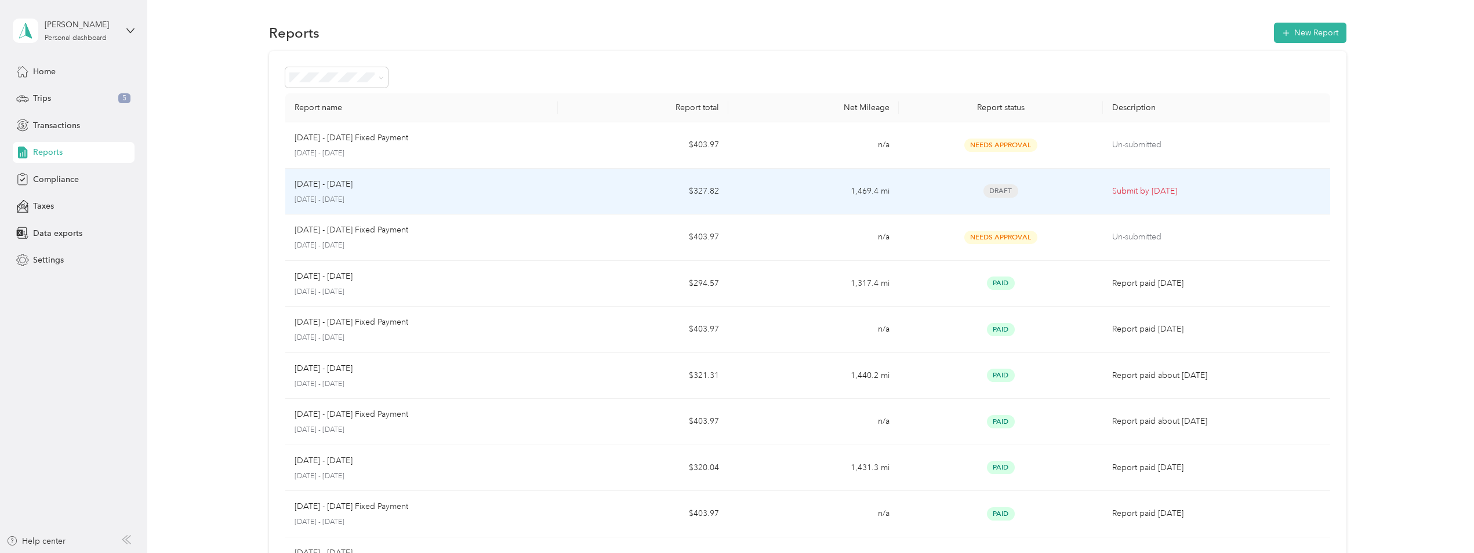
click at [736, 183] on td "1,469.4 mi" at bounding box center [813, 192] width 170 height 46
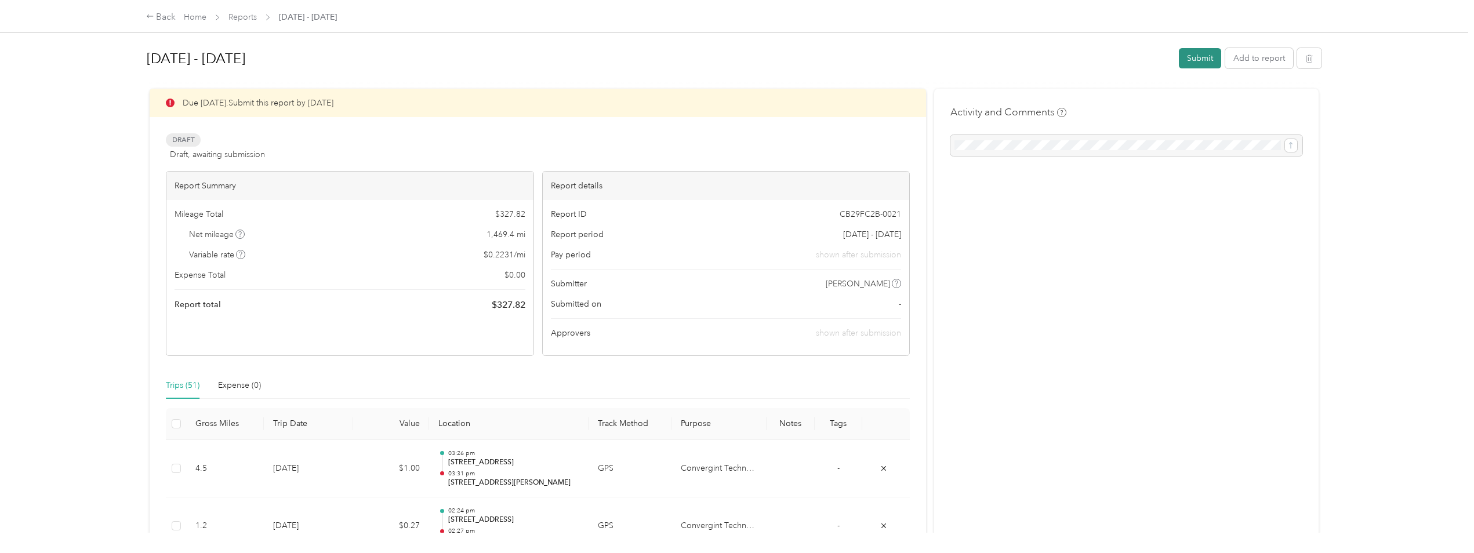
click at [1191, 59] on button "Submit" at bounding box center [1200, 58] width 42 height 20
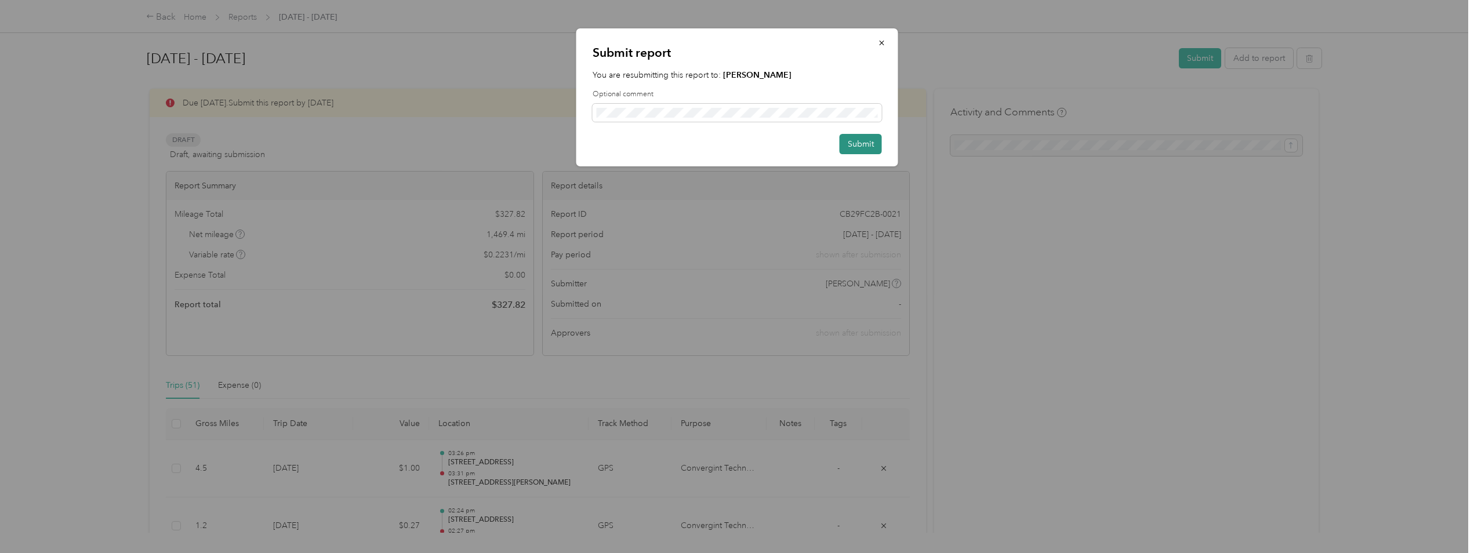
click at [849, 143] on button "Submit" at bounding box center [860, 144] width 42 height 20
